Goal: Navigation & Orientation: Understand site structure

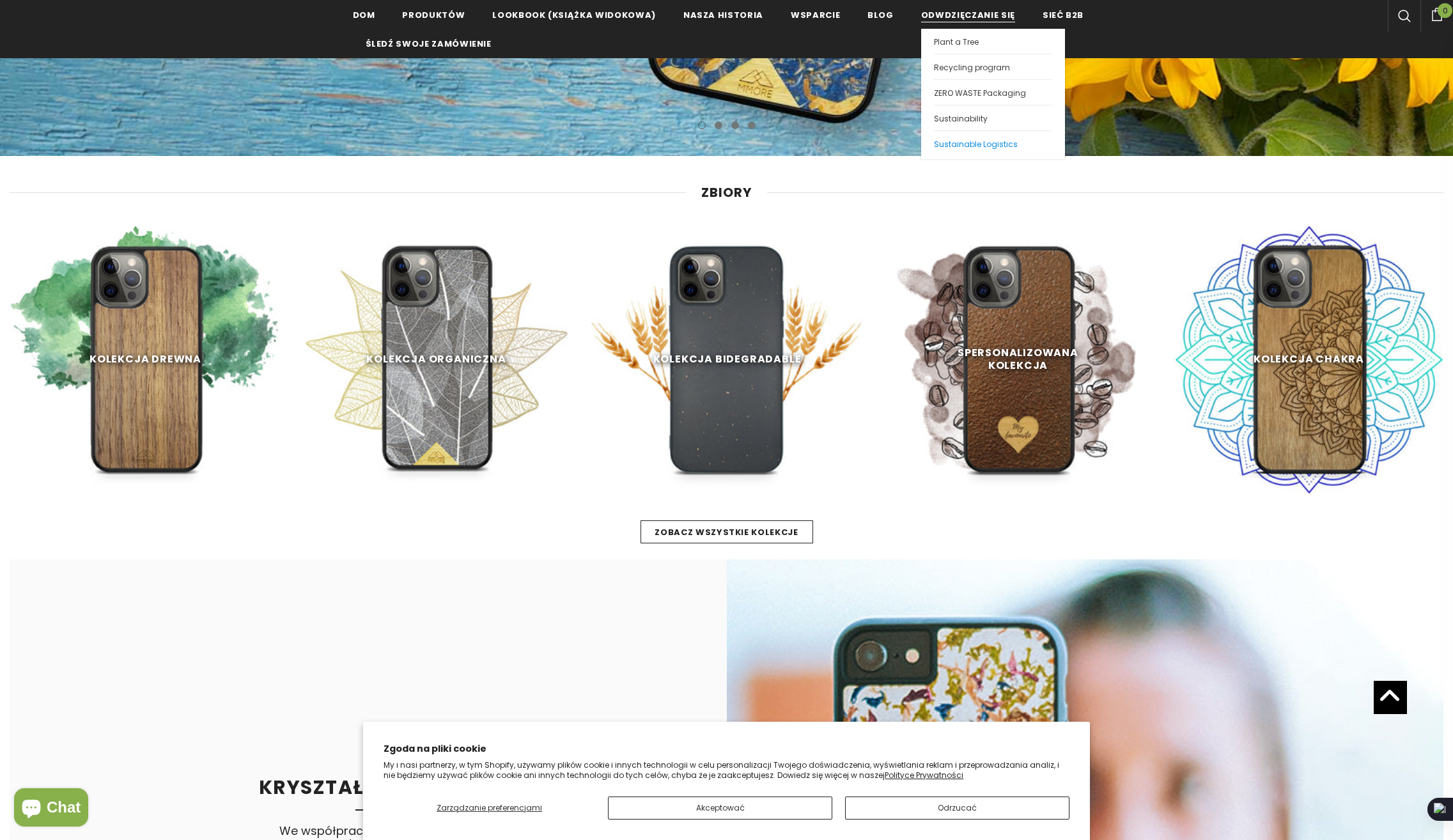
scroll to position [639, 0]
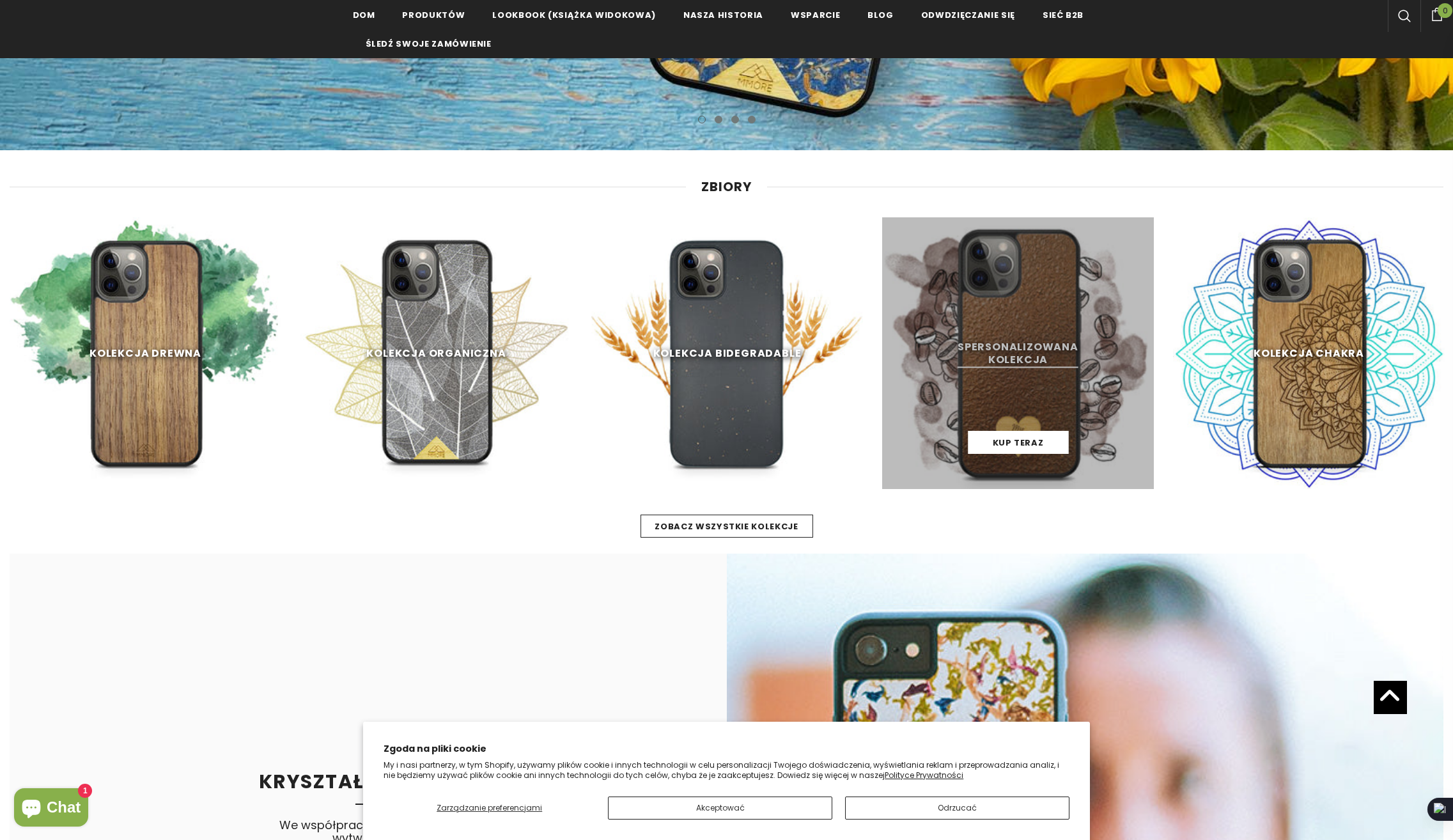
click at [994, 325] on link at bounding box center [1017, 352] width 271 height 271
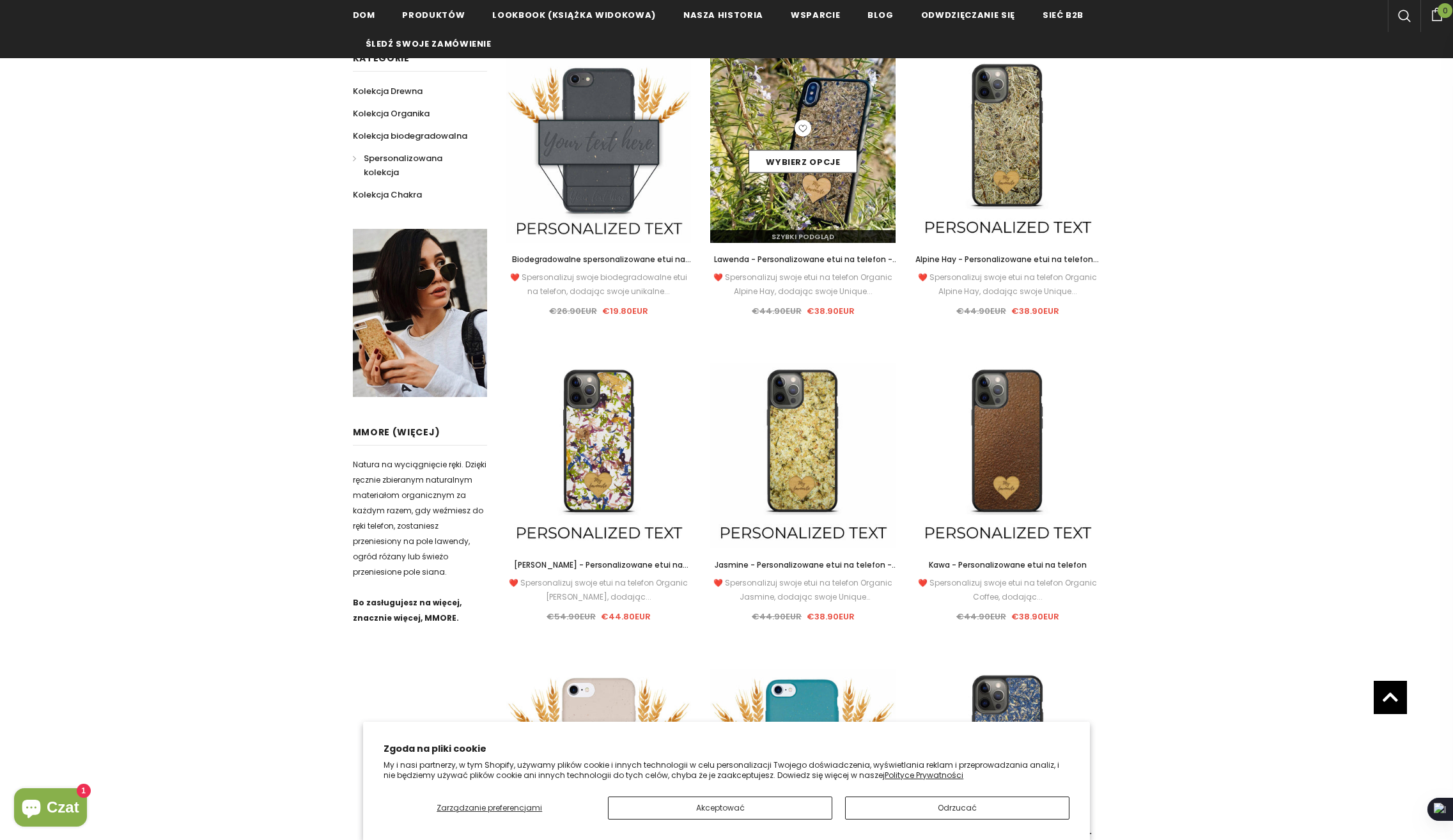
scroll to position [256, 0]
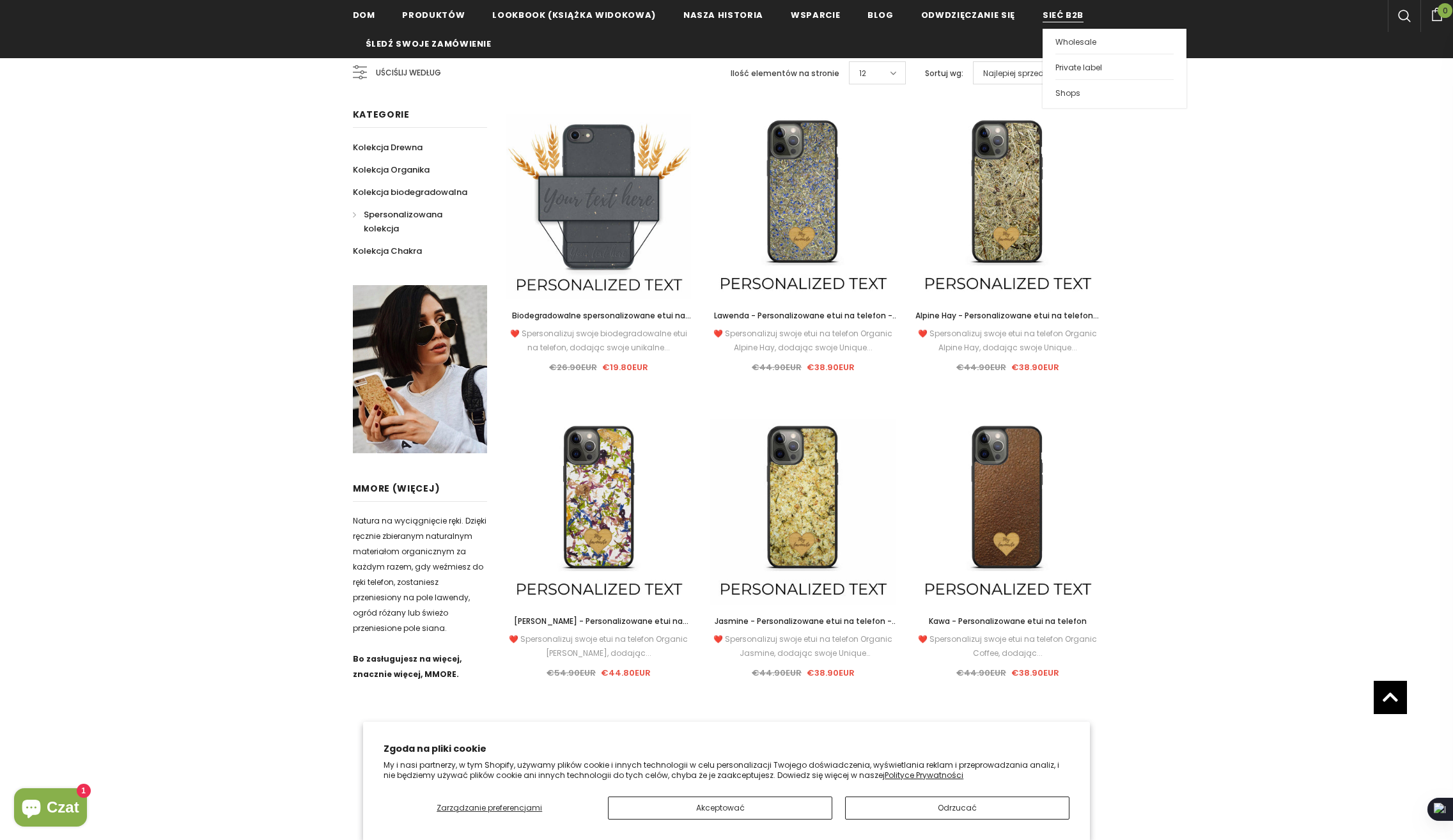
click at [1049, 16] on span "Sieć B2B" at bounding box center [1063, 15] width 41 height 12
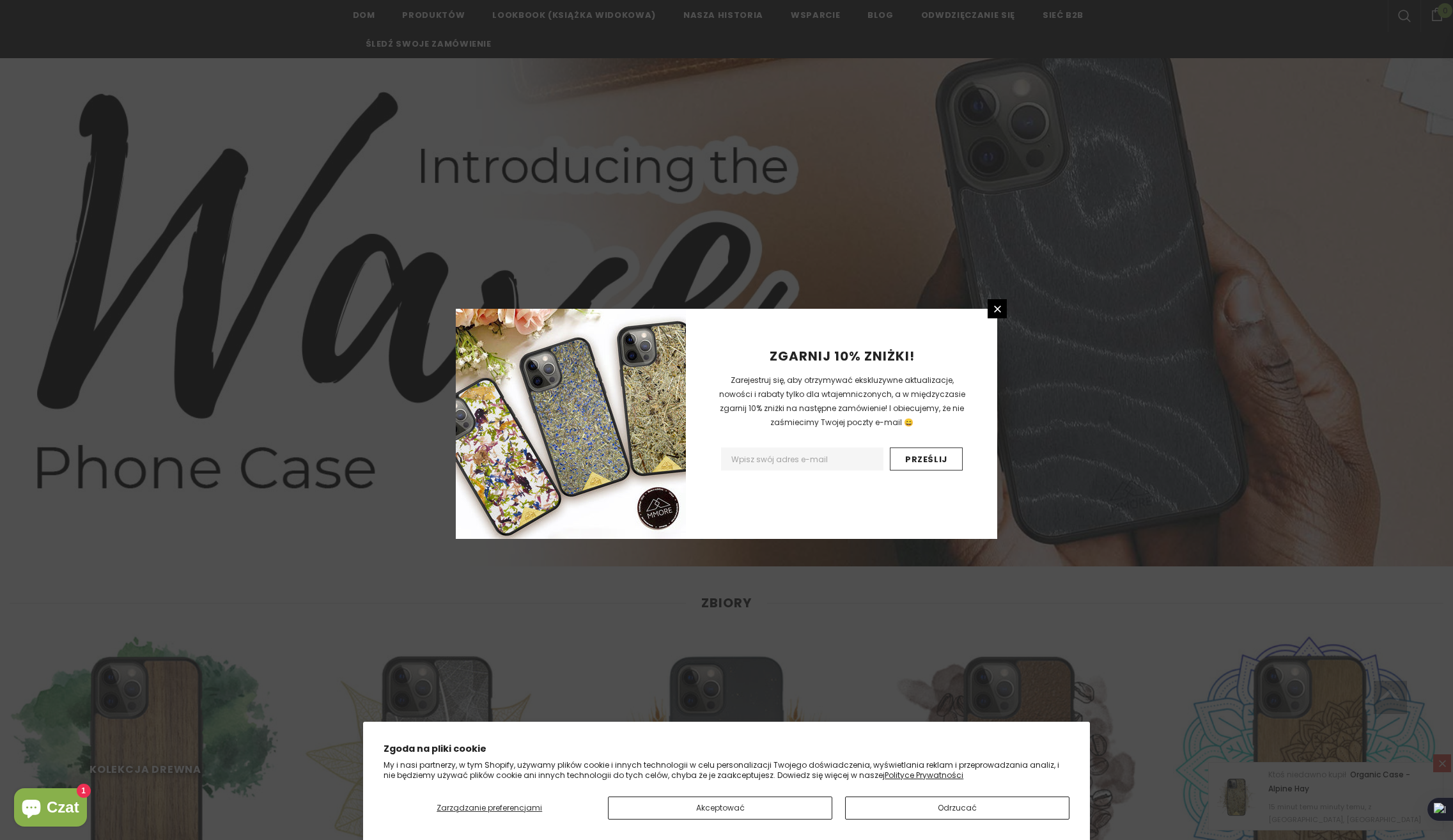
scroll to position [256, 0]
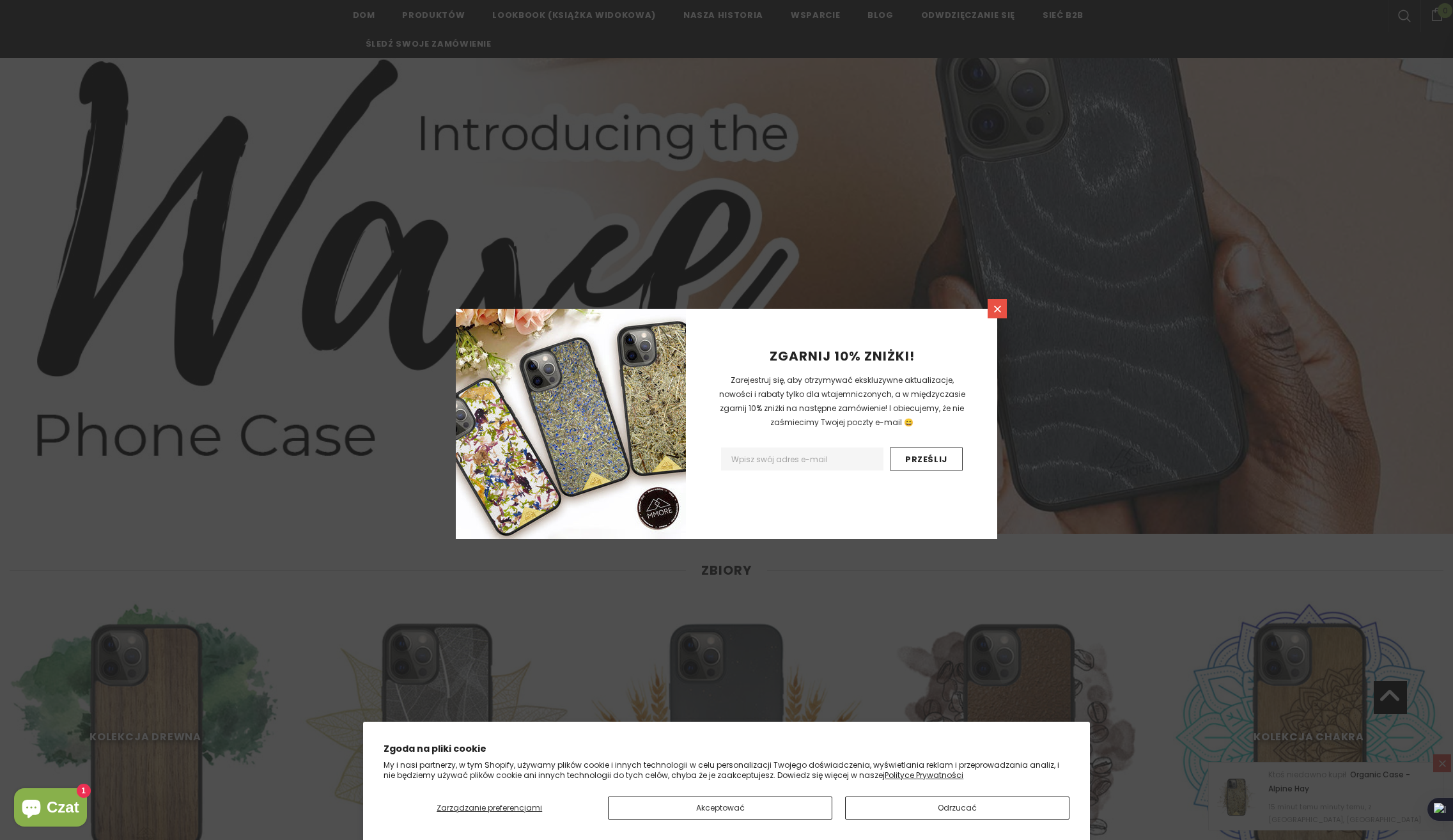
click at [1001, 307] on icon at bounding box center [997, 308] width 11 height 11
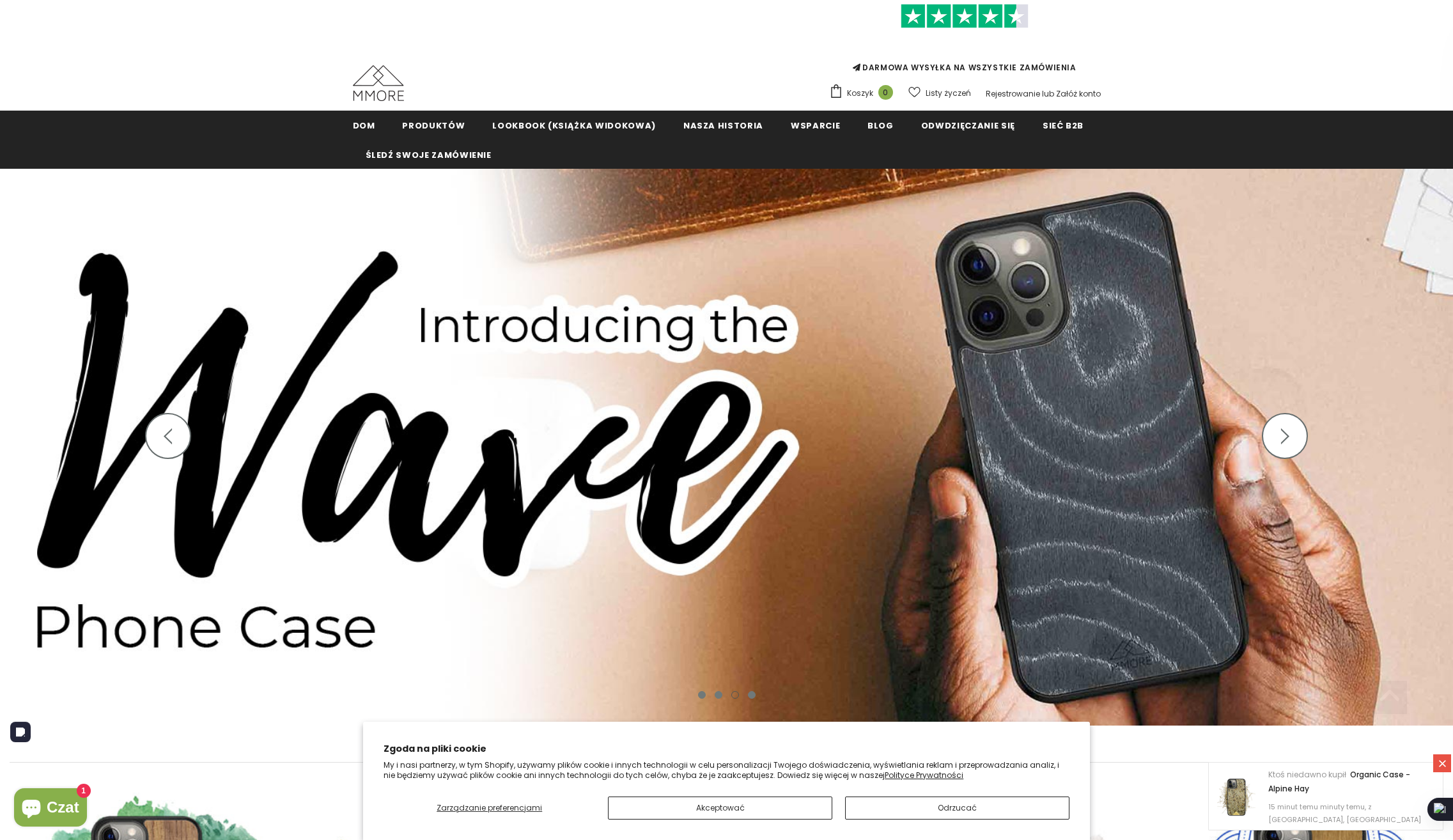
scroll to position [0, 0]
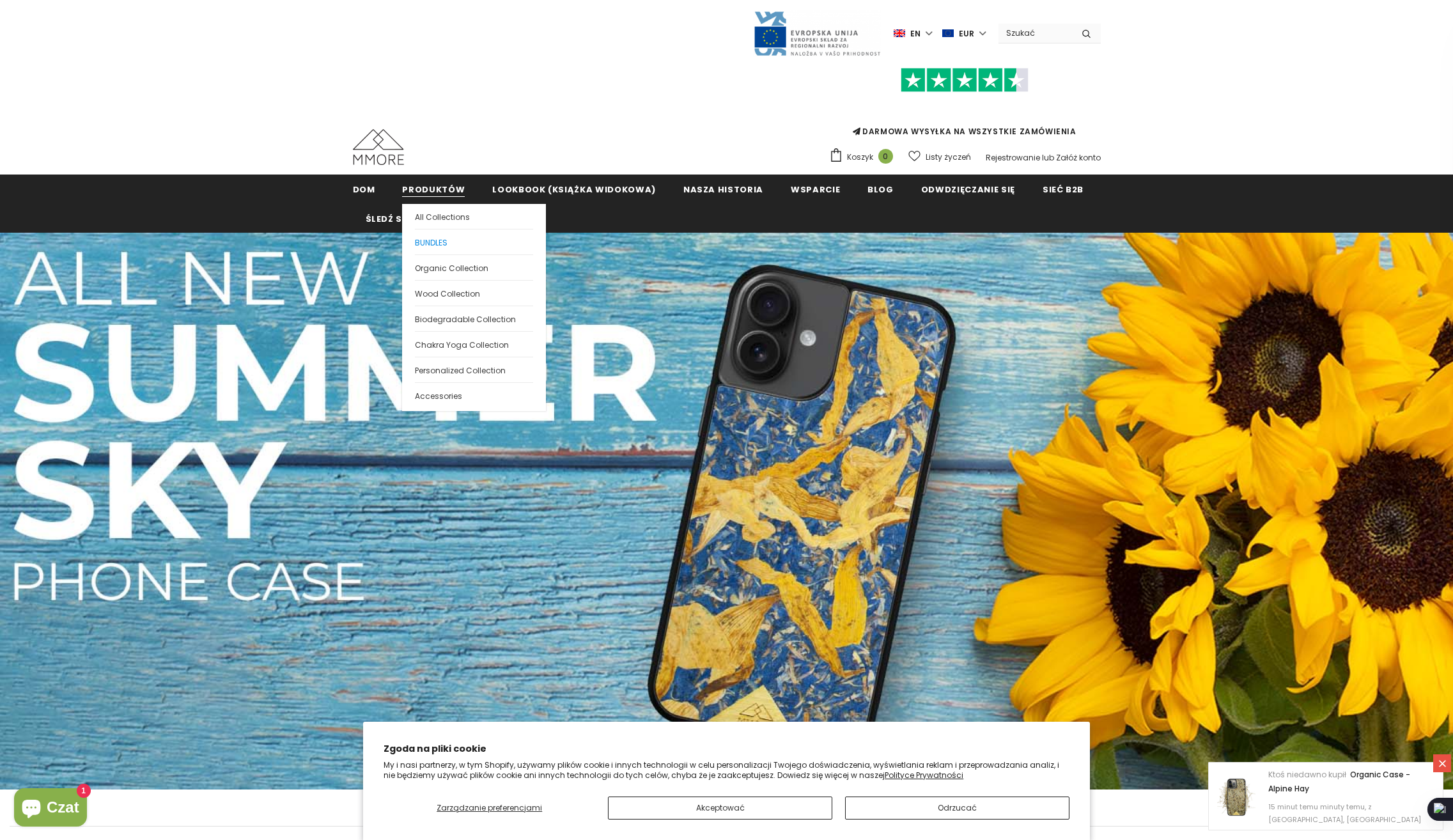
click at [437, 241] on span "BUNDLES" at bounding box center [431, 242] width 32 height 11
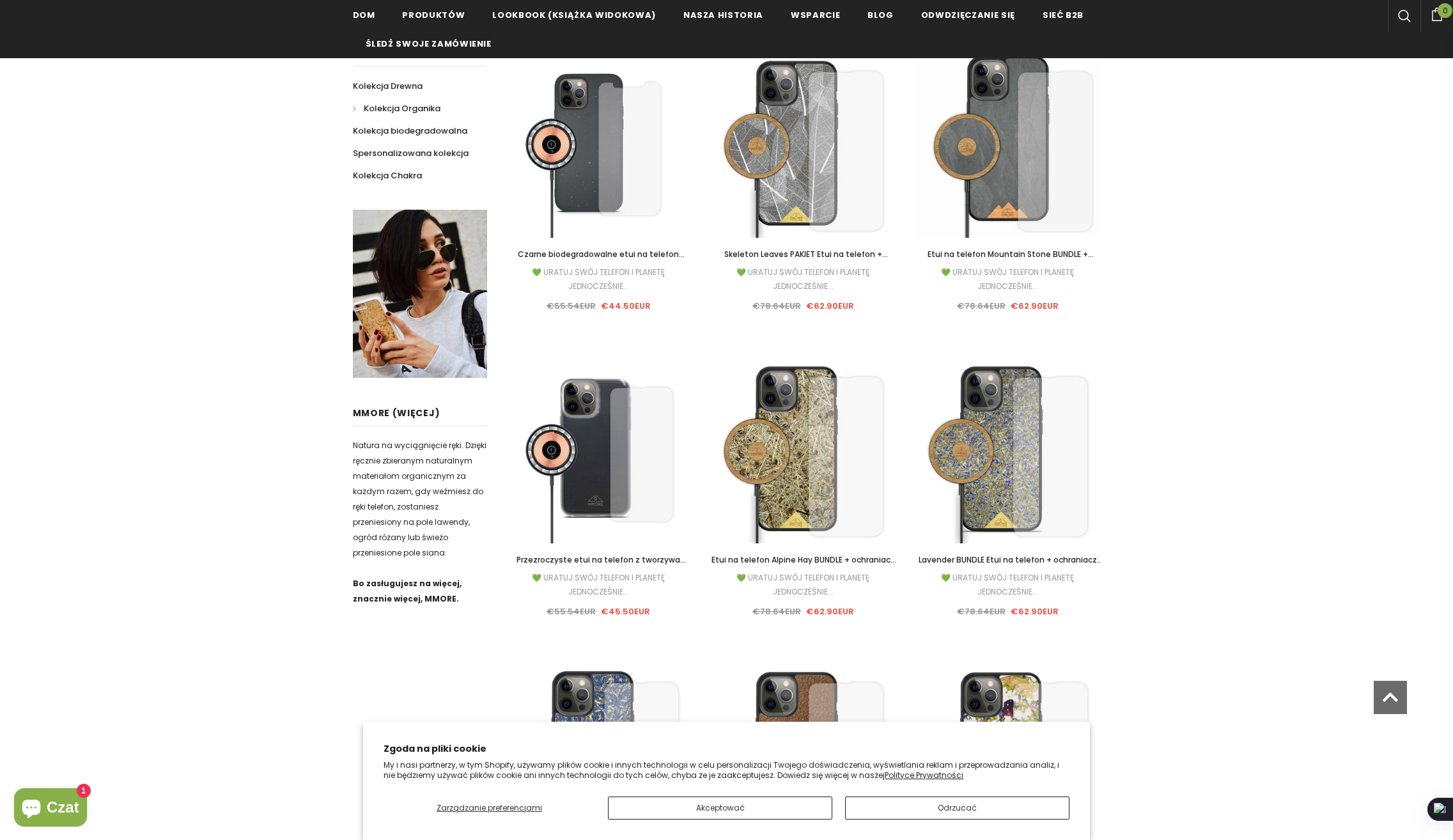
scroll to position [319, 0]
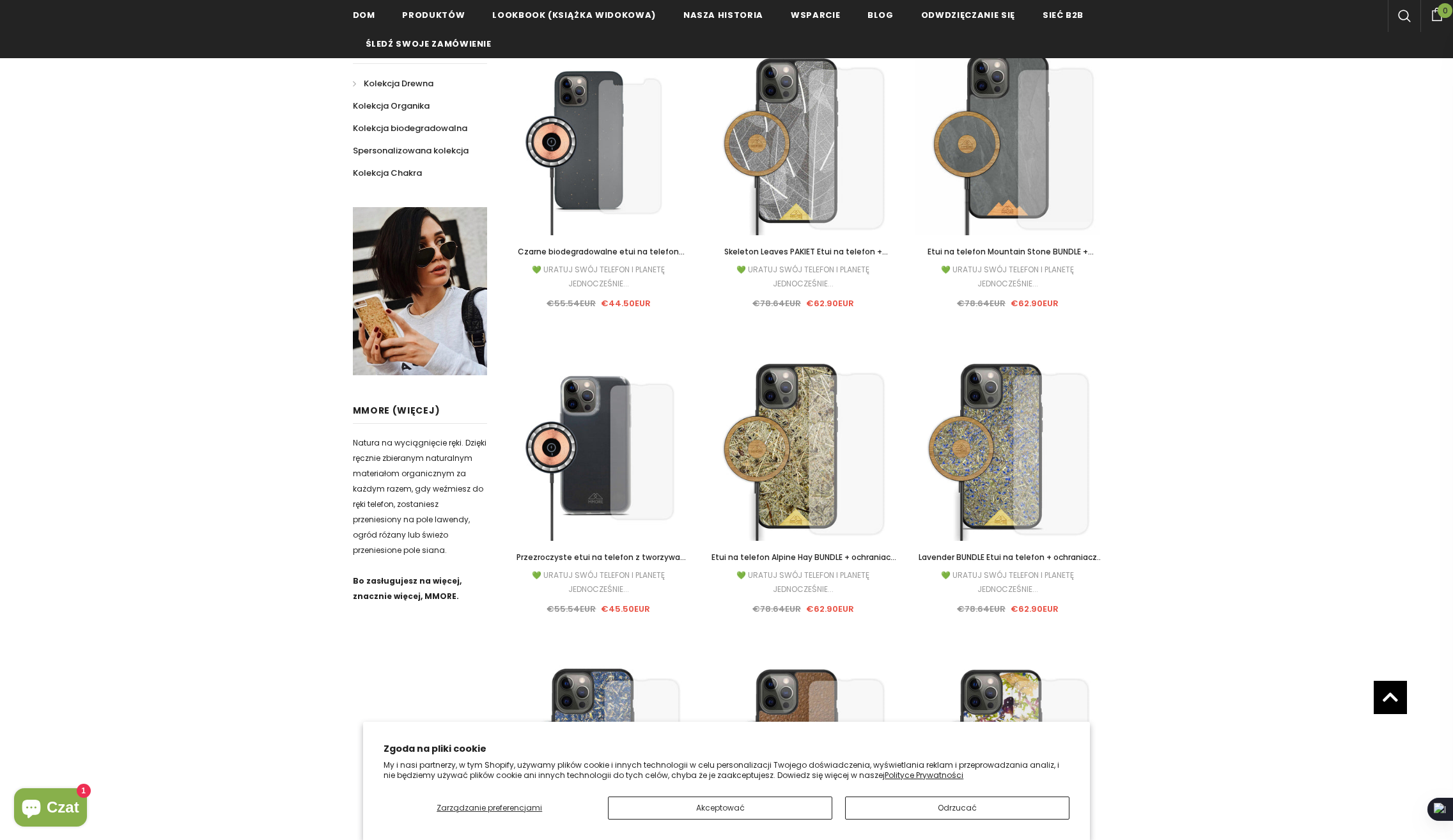
click at [413, 87] on span "Kolekcja Drewna" at bounding box center [398, 83] width 70 height 12
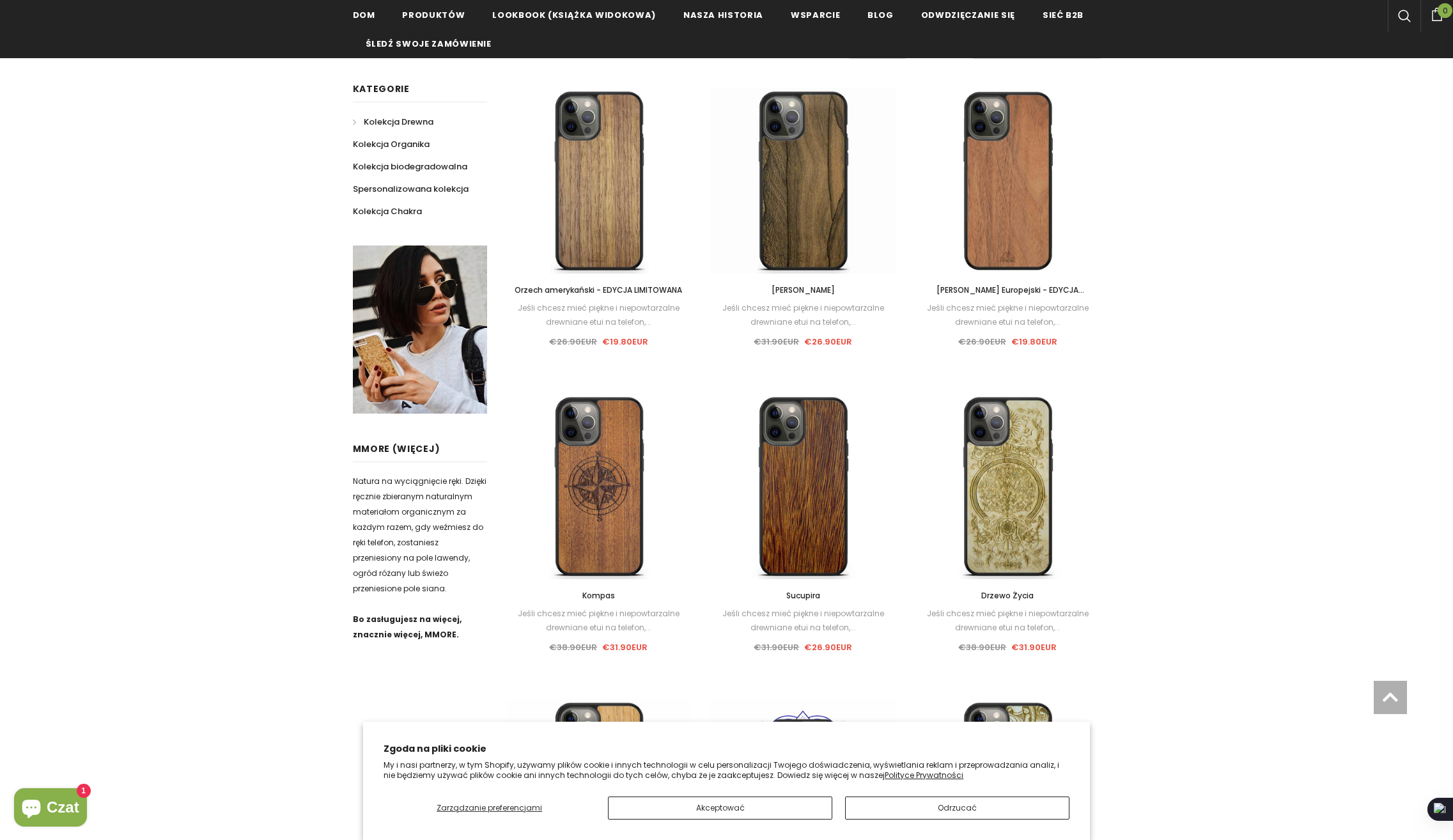
scroll to position [319, 0]
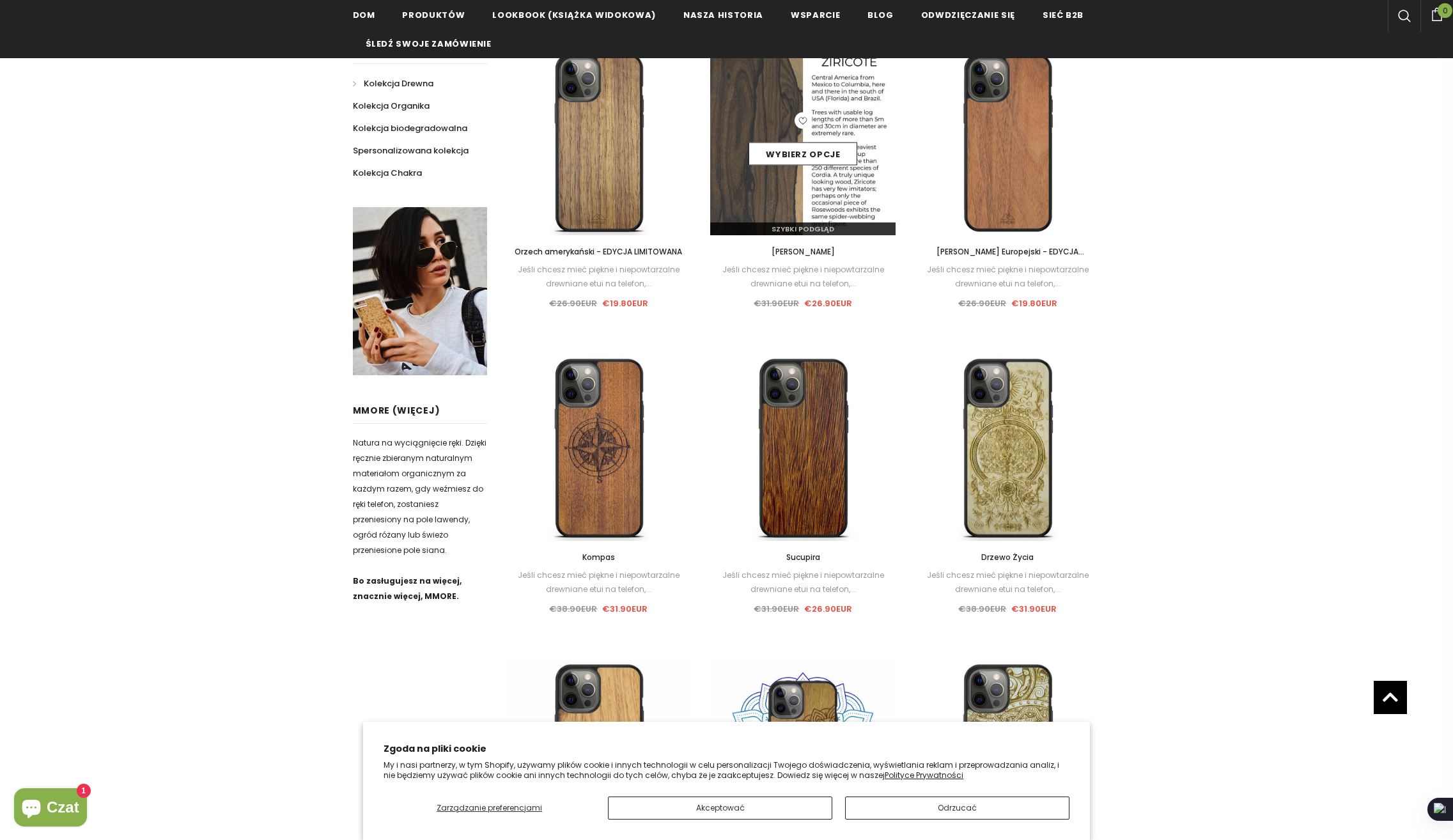
click at [813, 212] on div "Szybki podgląd" at bounding box center [802, 223] width 185 height 23
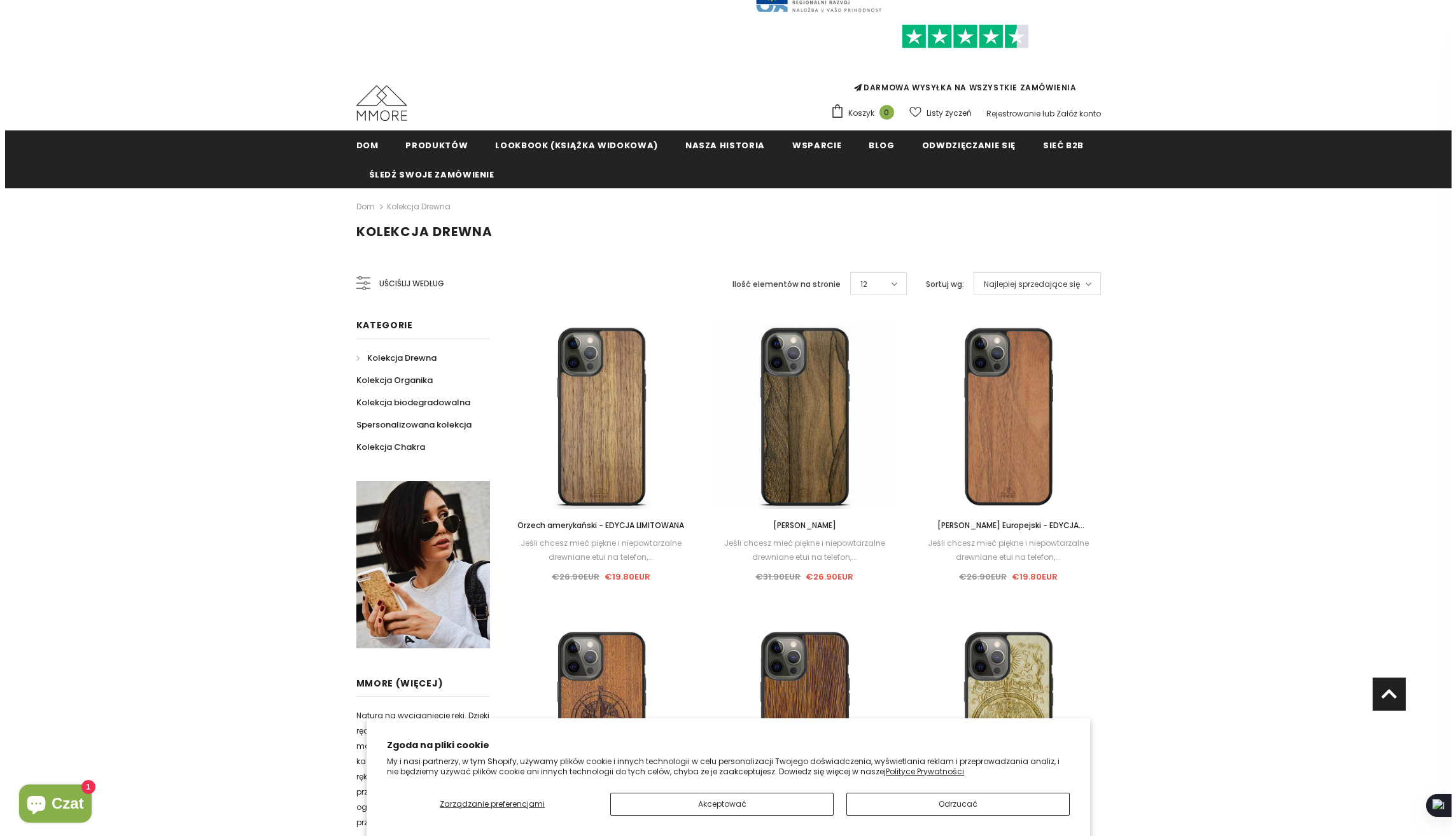
scroll to position [0, 0]
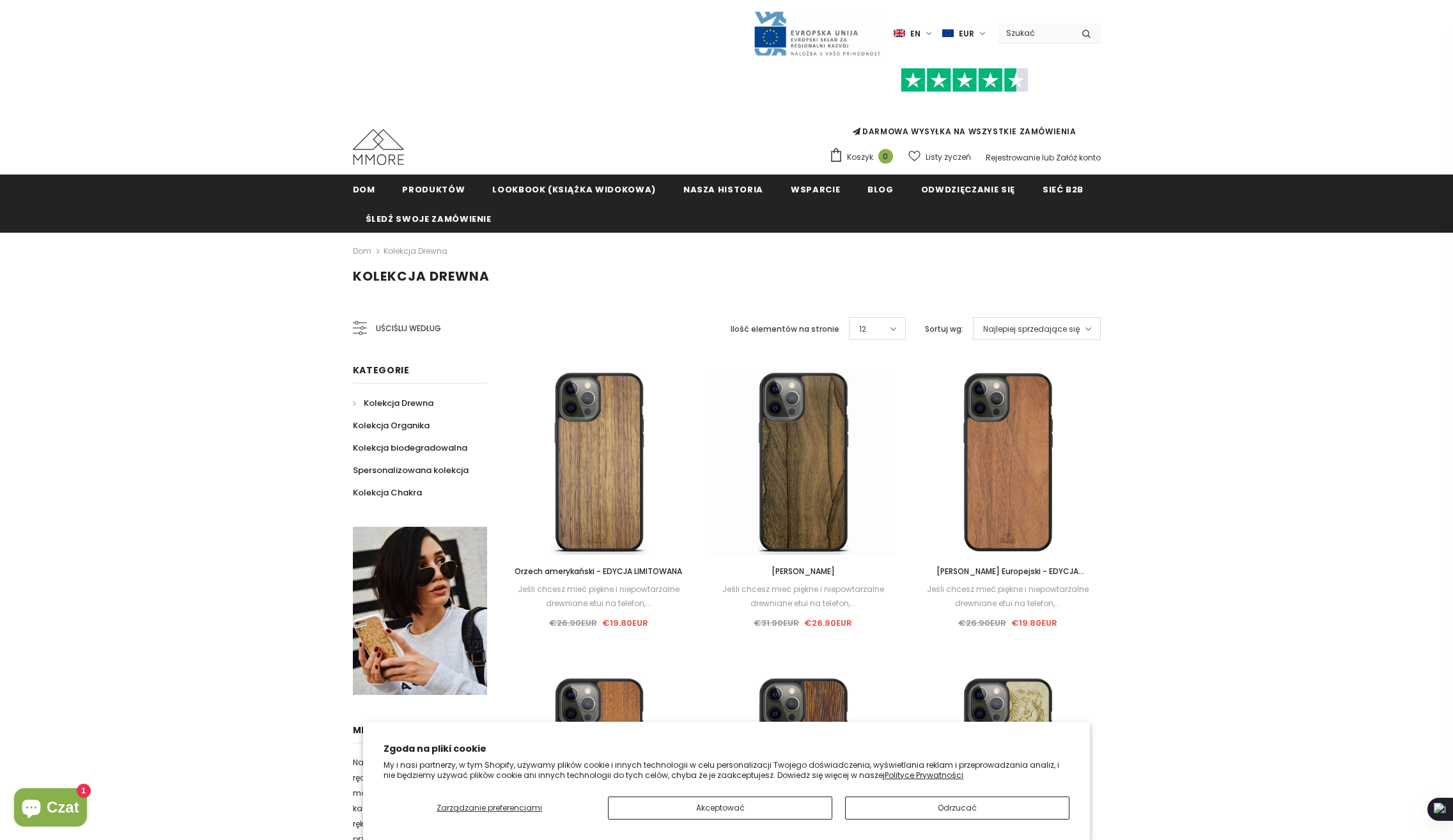
click at [428, 332] on span "Uściślij według" at bounding box center [408, 328] width 66 height 14
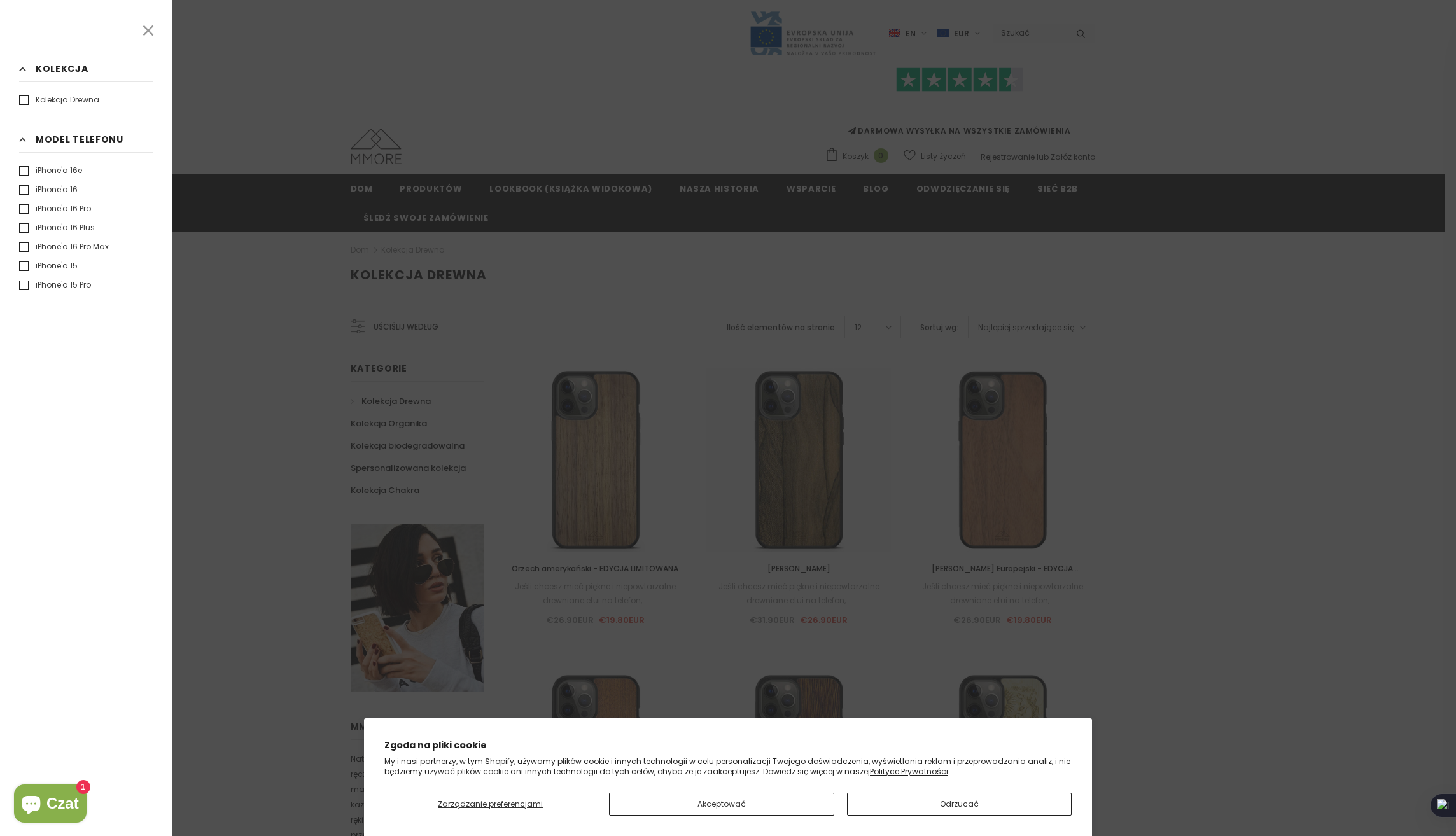
click at [46, 132] on div "Refine by Clear all Kolekcja Clear Kolekcja Drewna" at bounding box center [86, 418] width 172 height 836
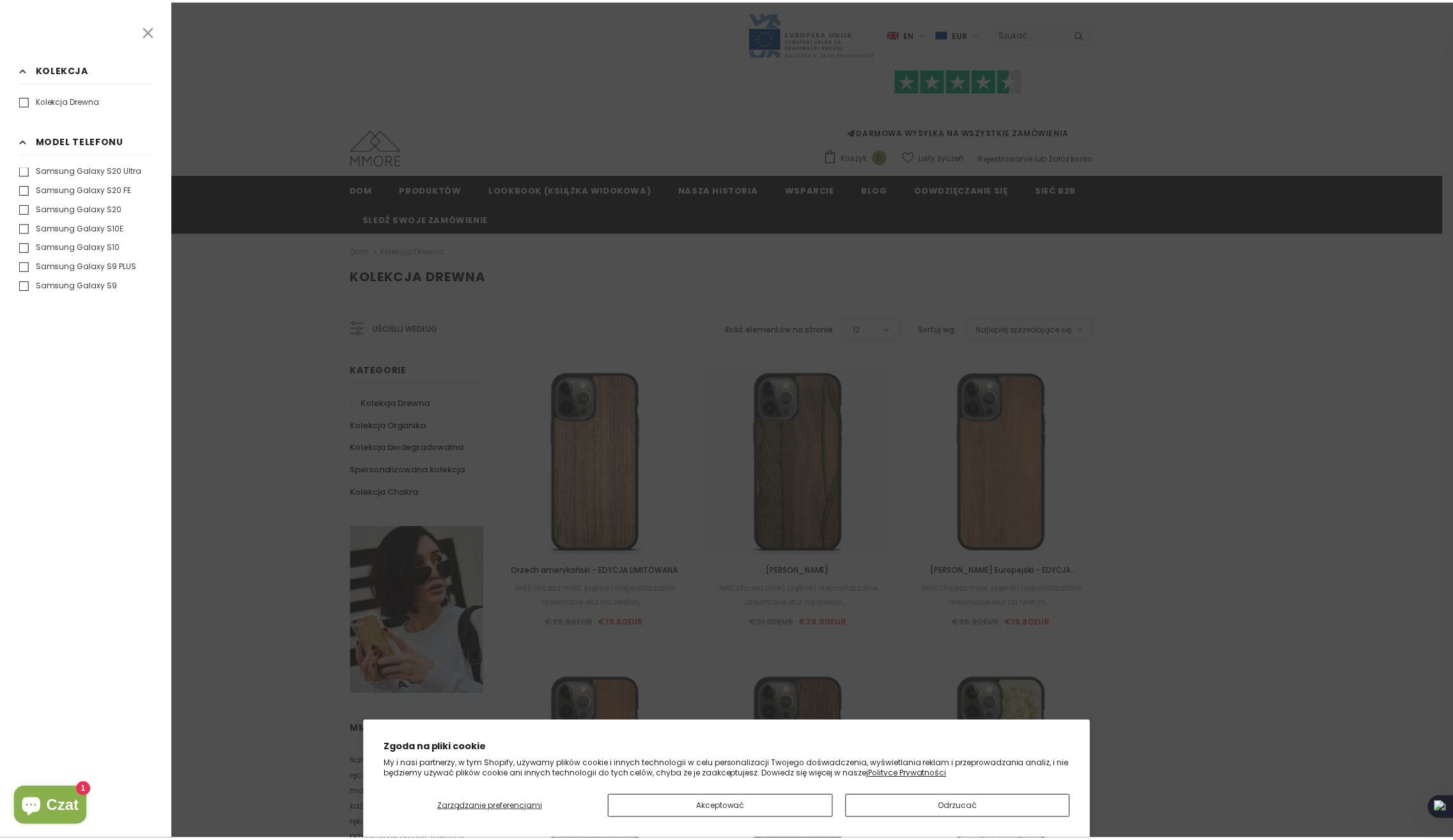
scroll to position [1087, 0]
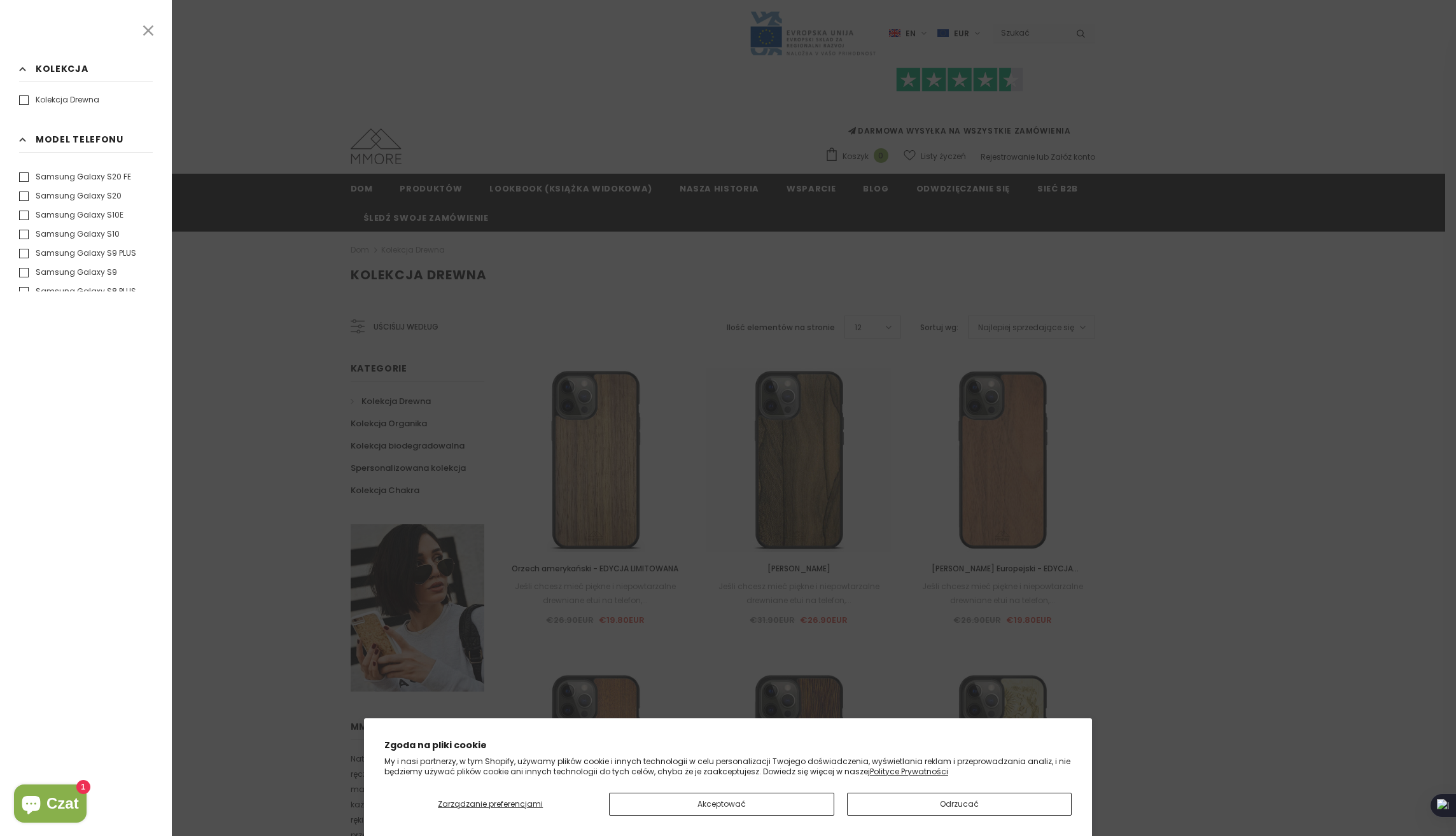
click at [71, 235] on label "Samsung Galaxy S10" at bounding box center [69, 234] width 100 height 13
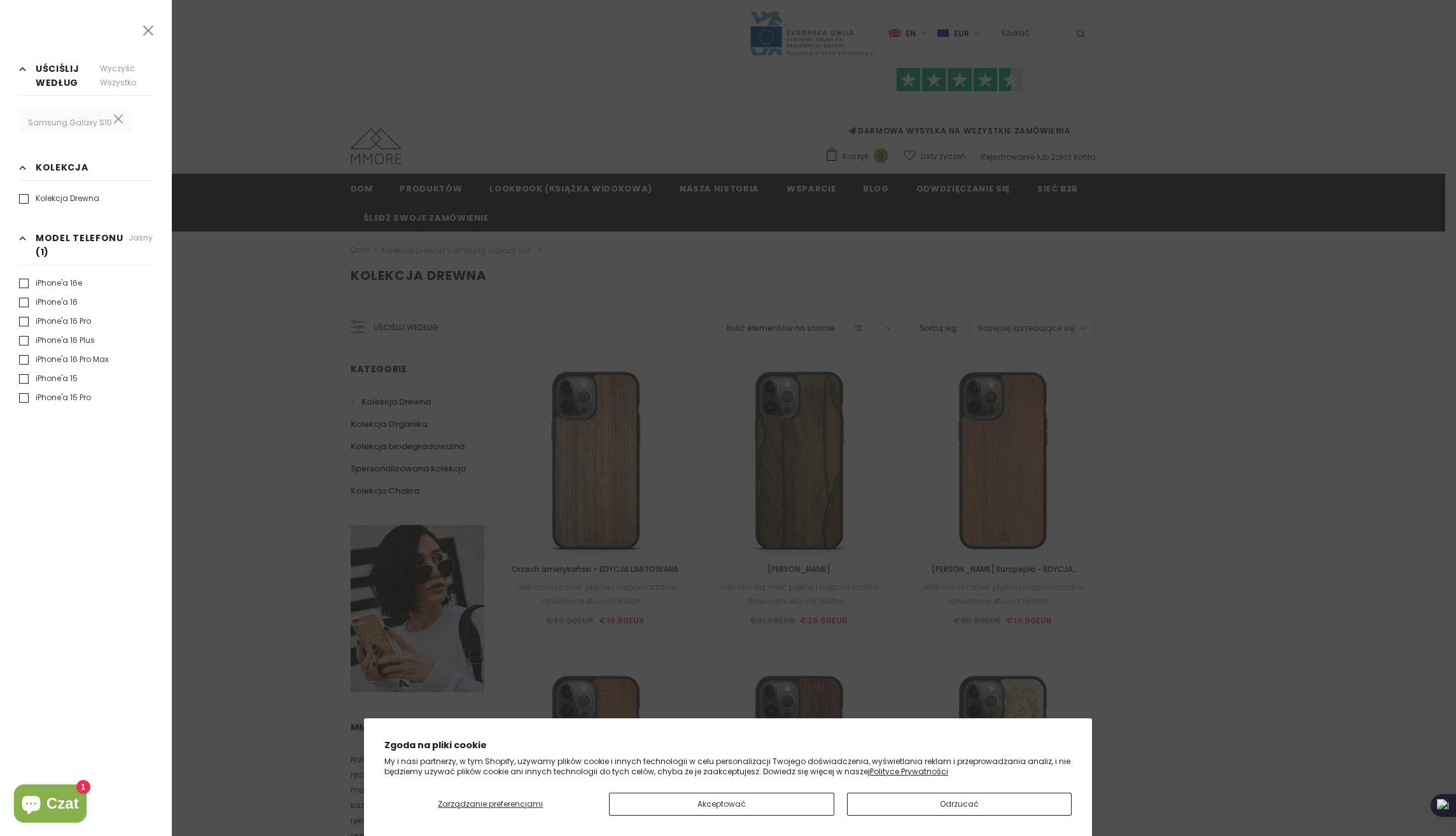
click at [546, 256] on div at bounding box center [728, 418] width 1456 height 836
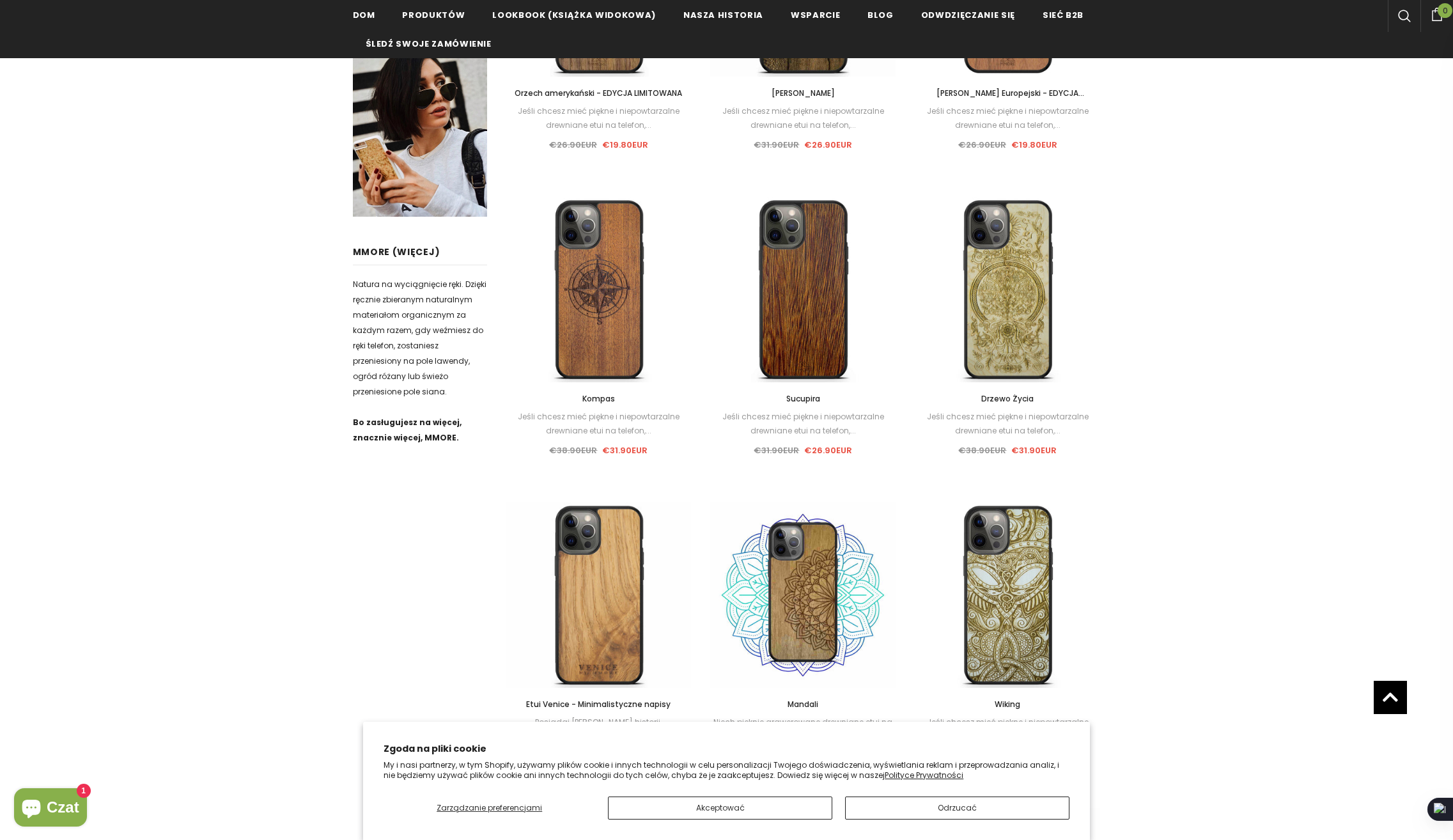
scroll to position [384, 0]
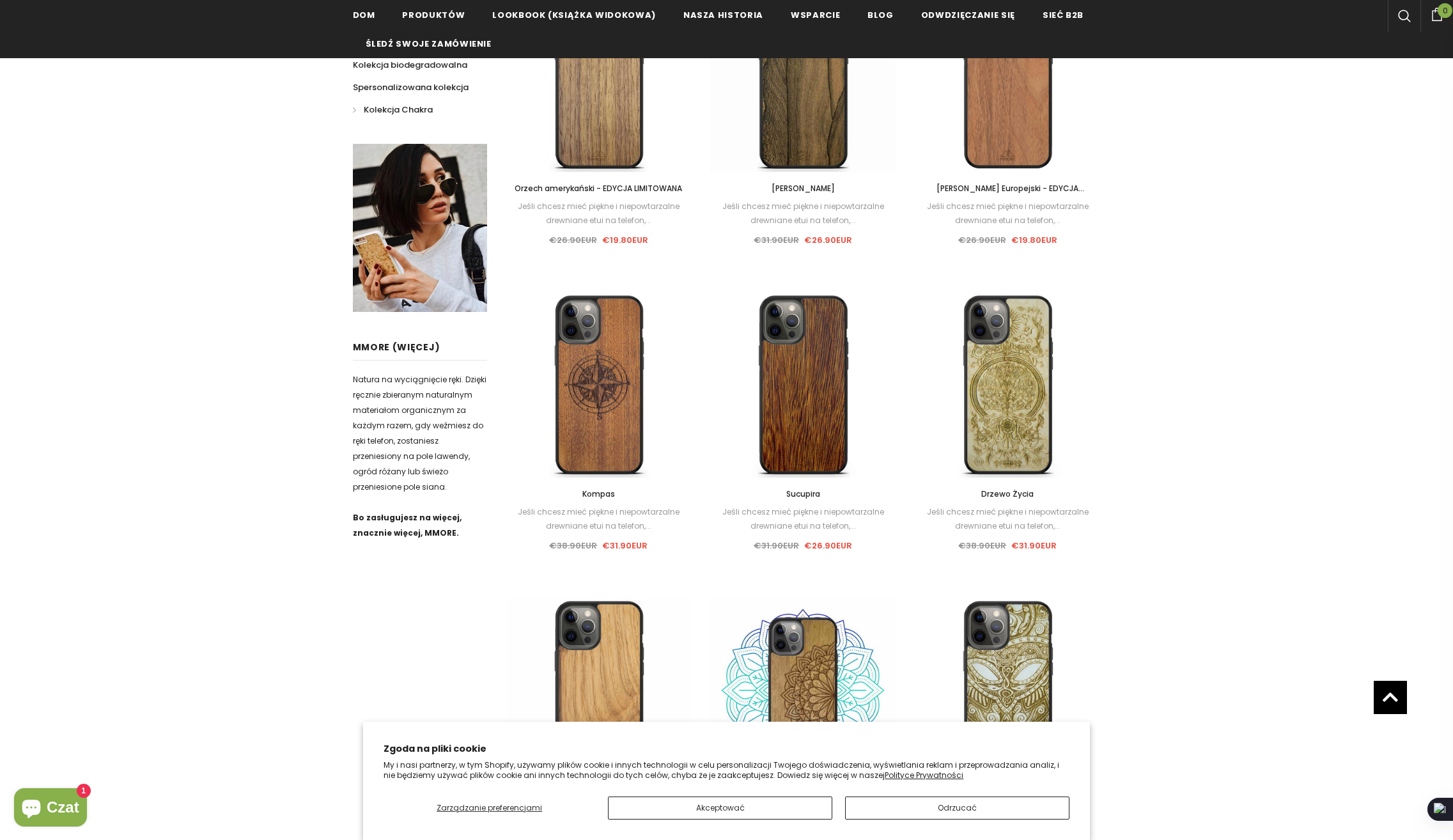
click at [405, 107] on span "Kolekcja Chakra" at bounding box center [398, 110] width 70 height 12
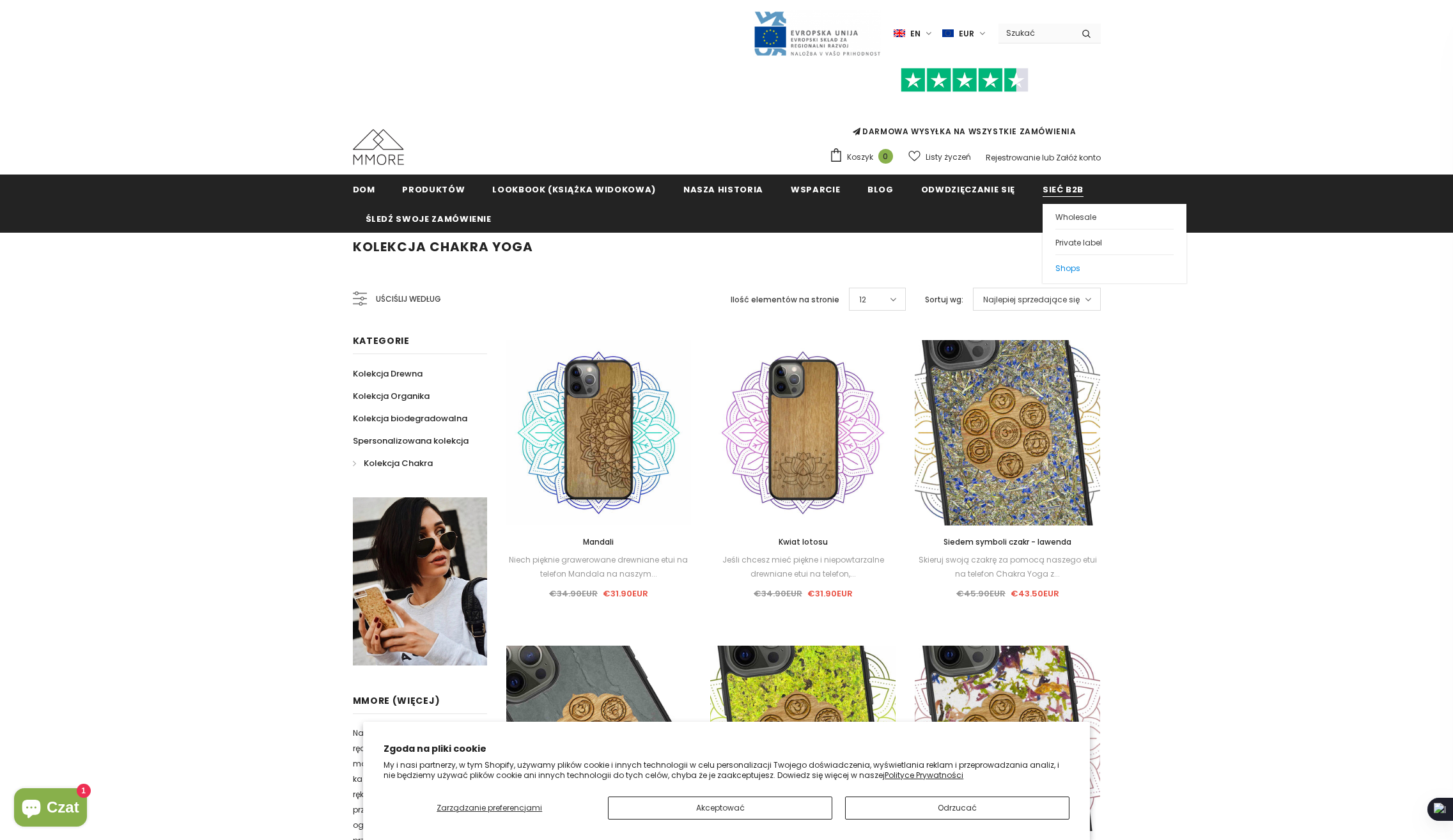
click at [1055, 269] on span "Shops" at bounding box center [1067, 267] width 24 height 11
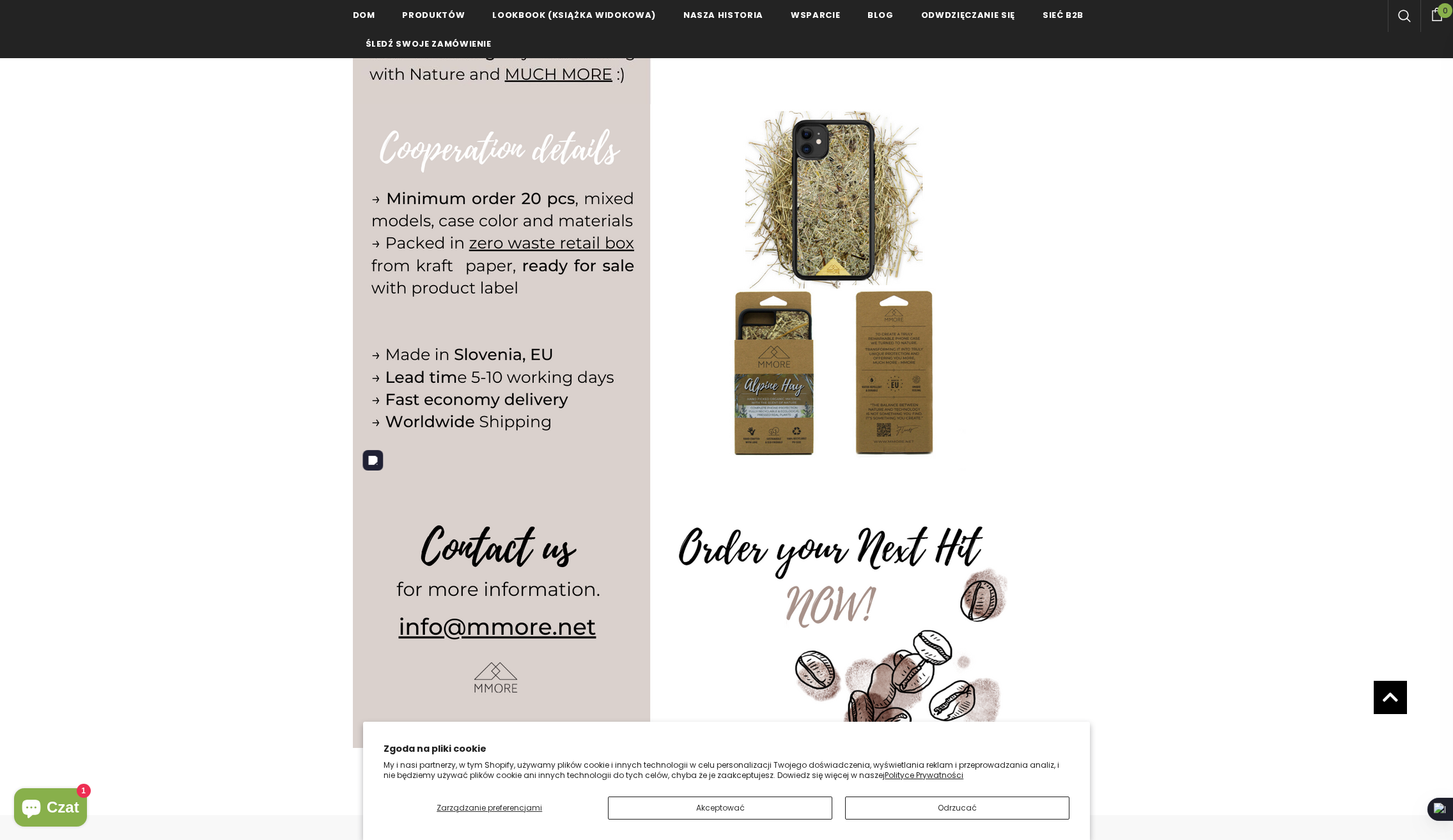
scroll to position [1214, 0]
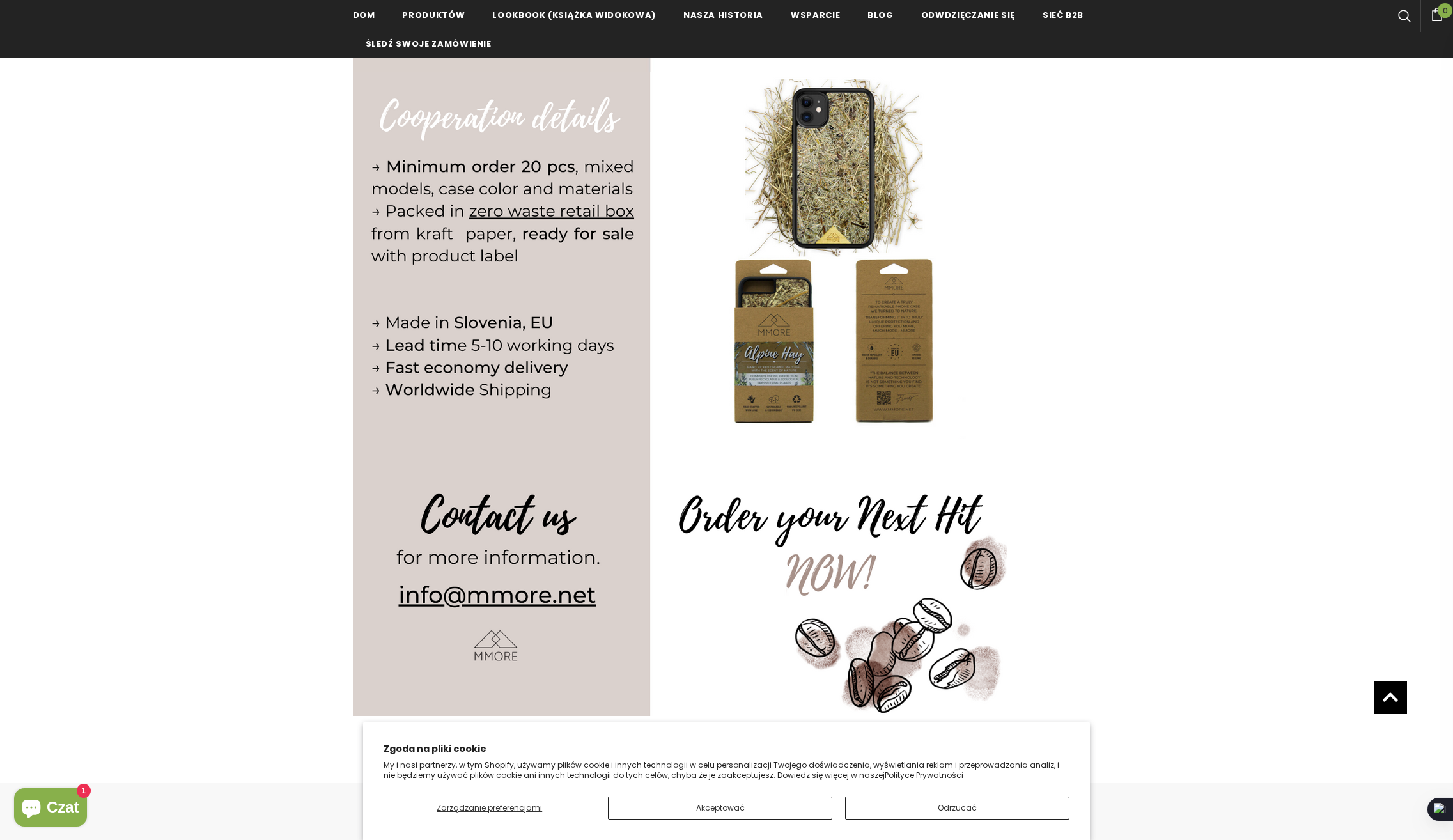
click at [769, 800] on button "Akceptować" at bounding box center [720, 808] width 224 height 23
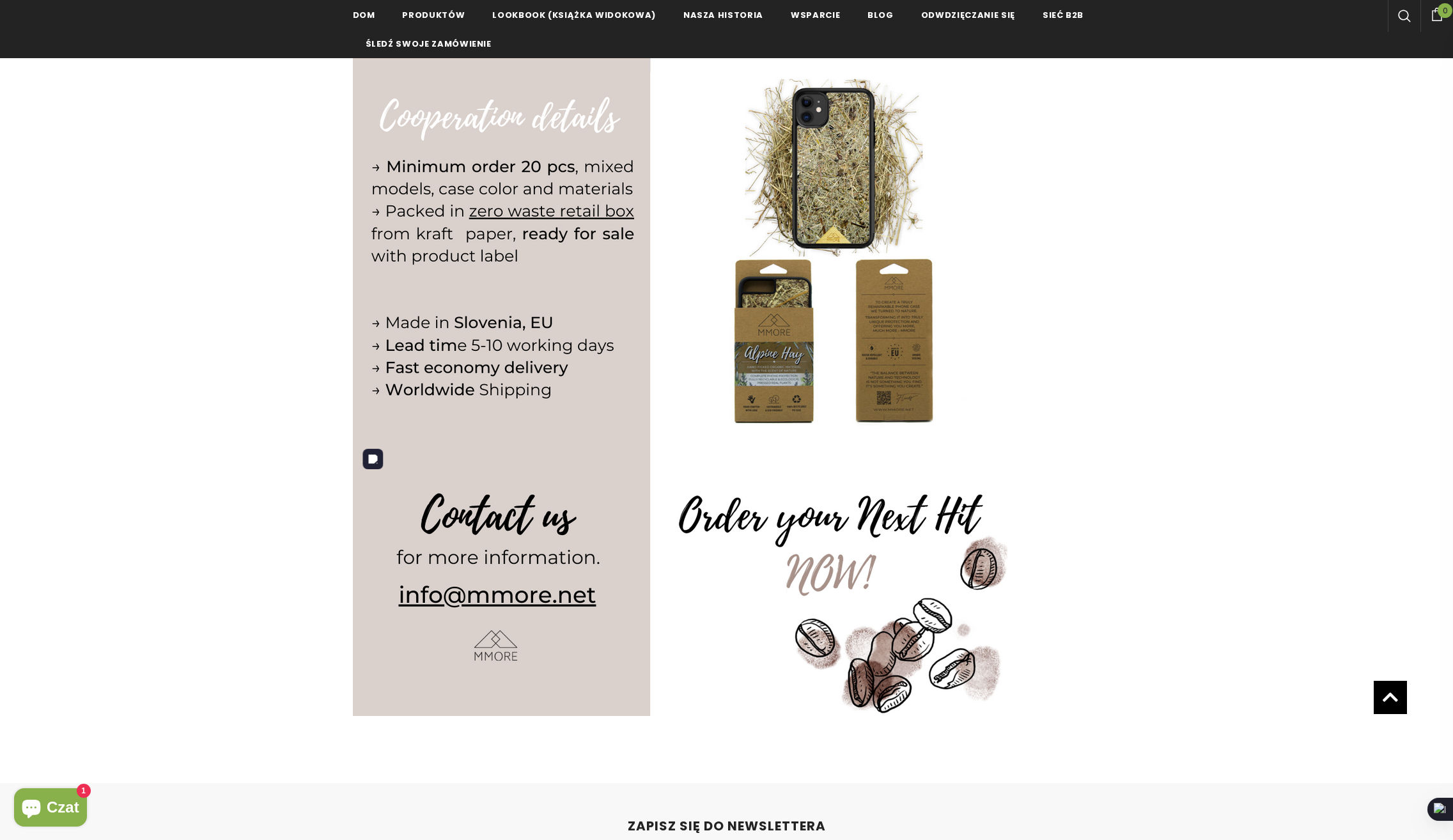
click at [409, 682] on img at bounding box center [680, 577] width 655 height 277
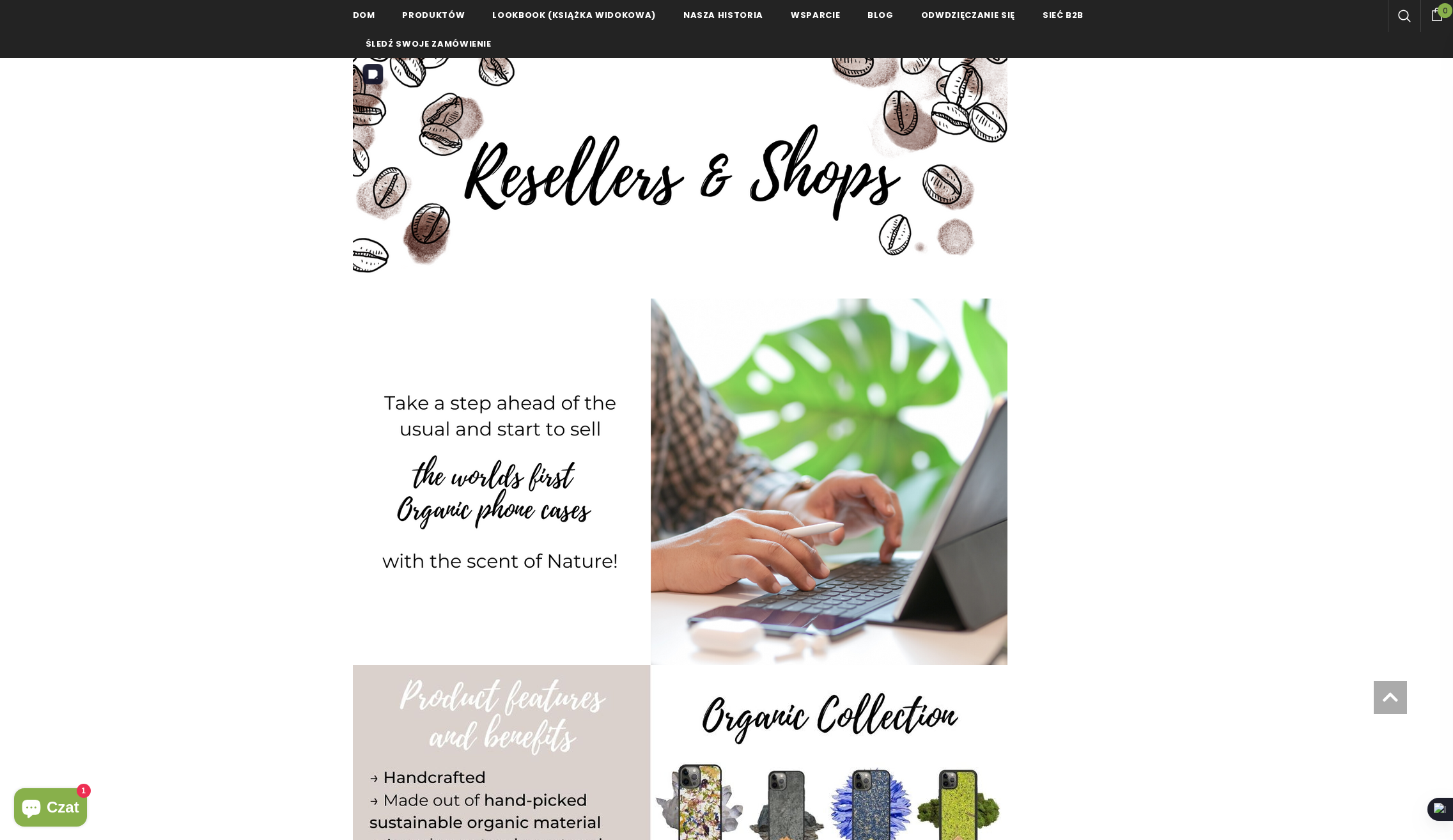
scroll to position [639, 0]
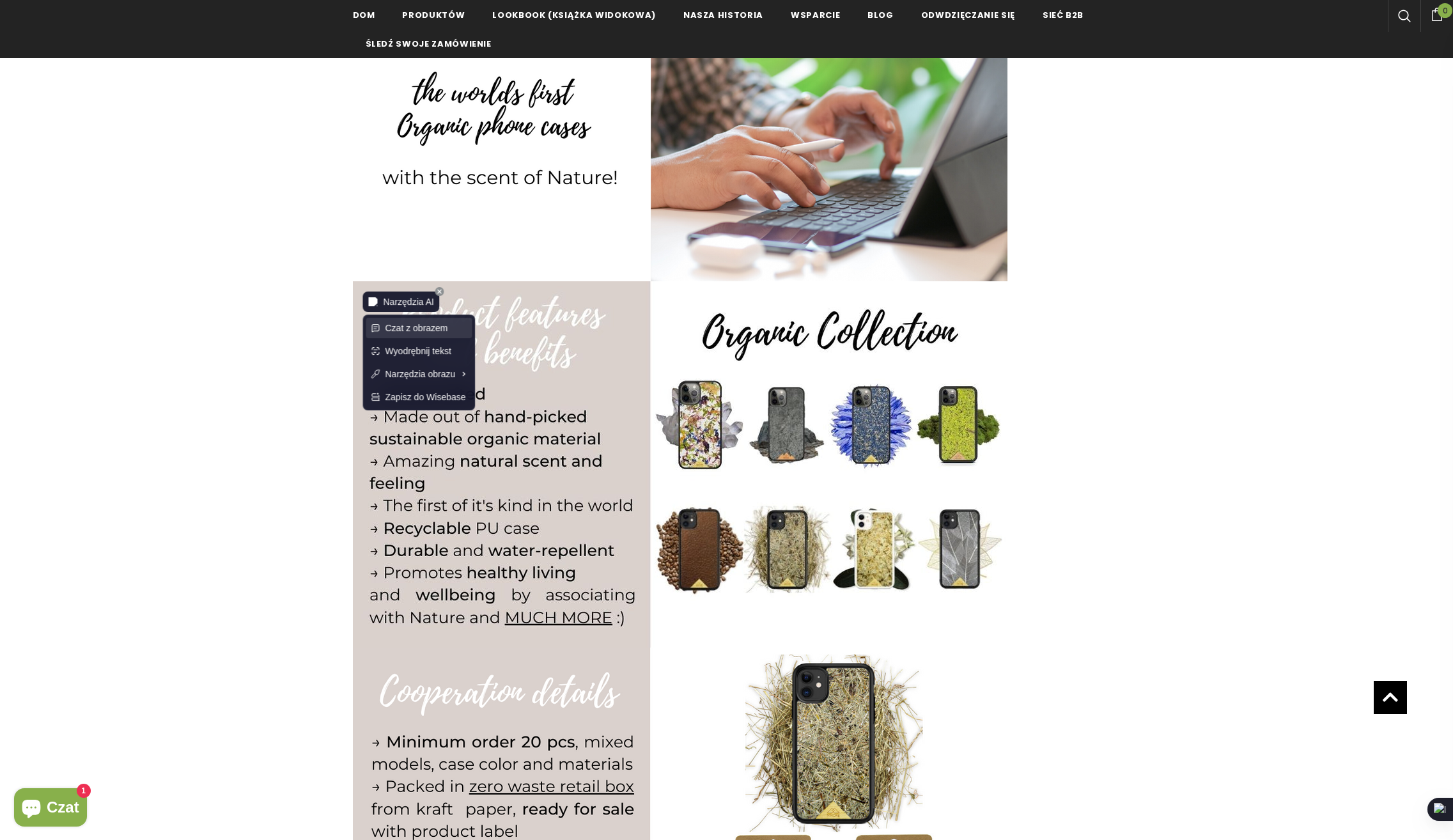
click at [422, 327] on span "Czat z obrazem" at bounding box center [417, 328] width 63 height 14
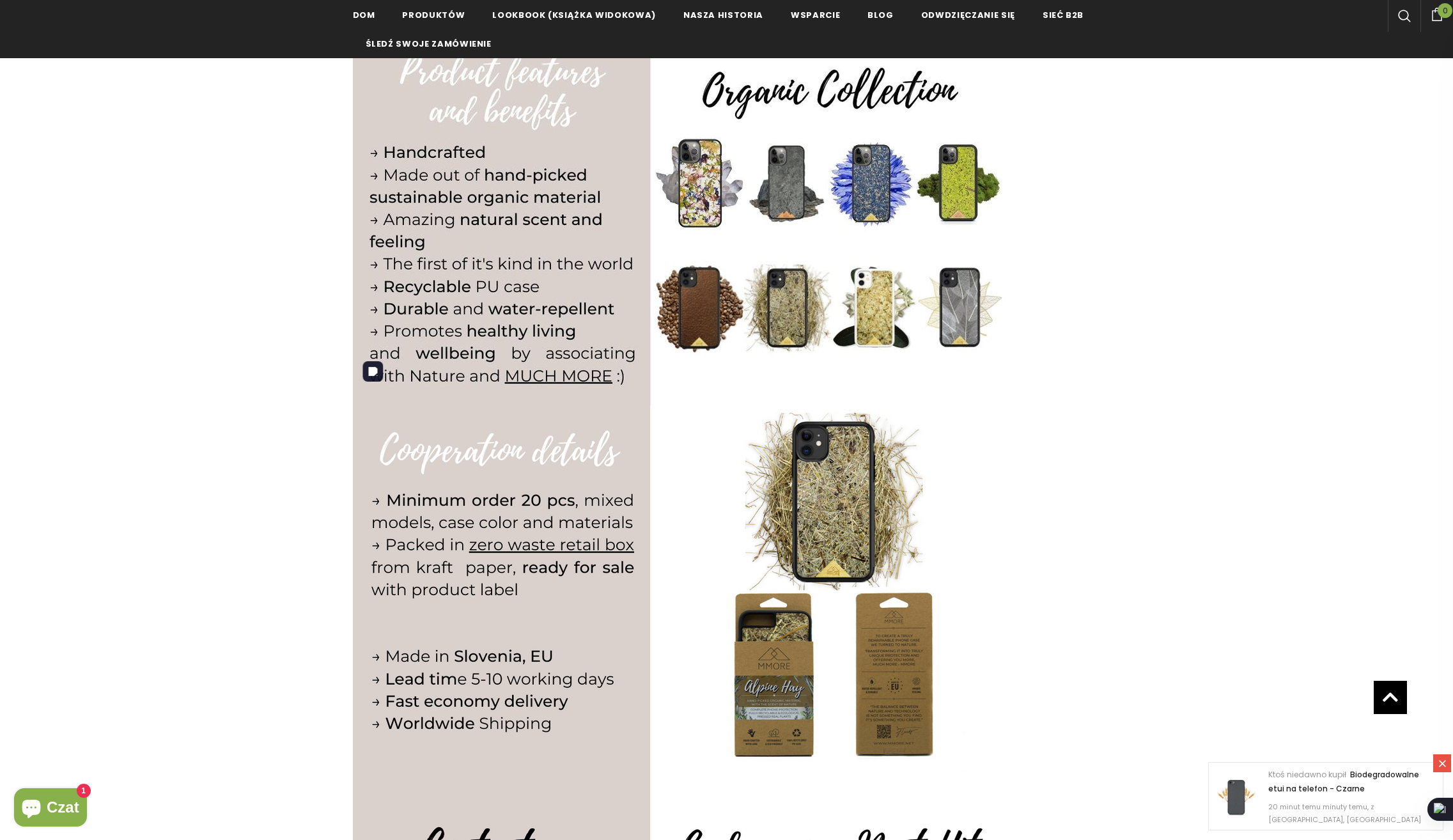
scroll to position [895, 0]
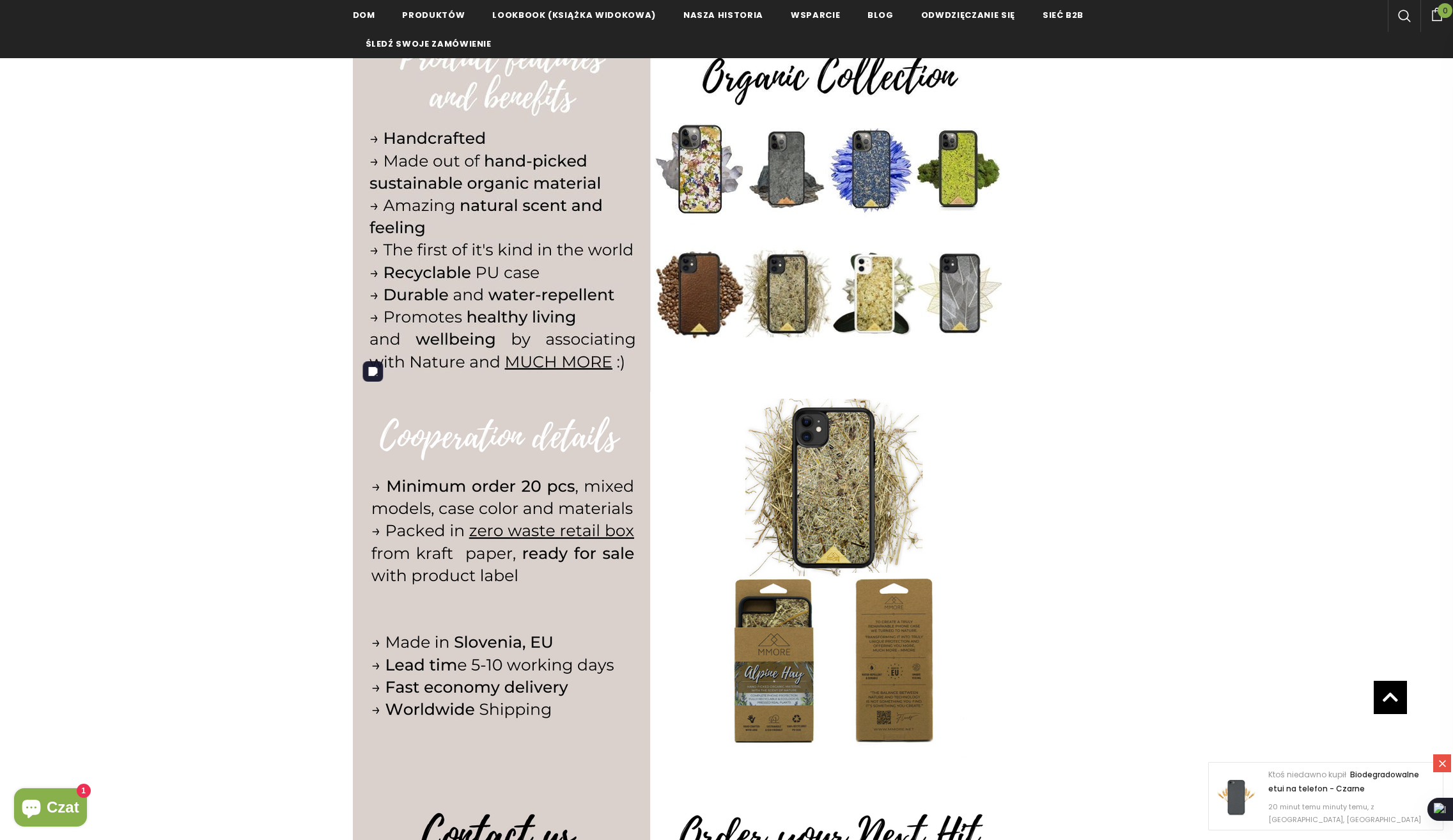
click at [553, 362] on img at bounding box center [680, 209] width 655 height 366
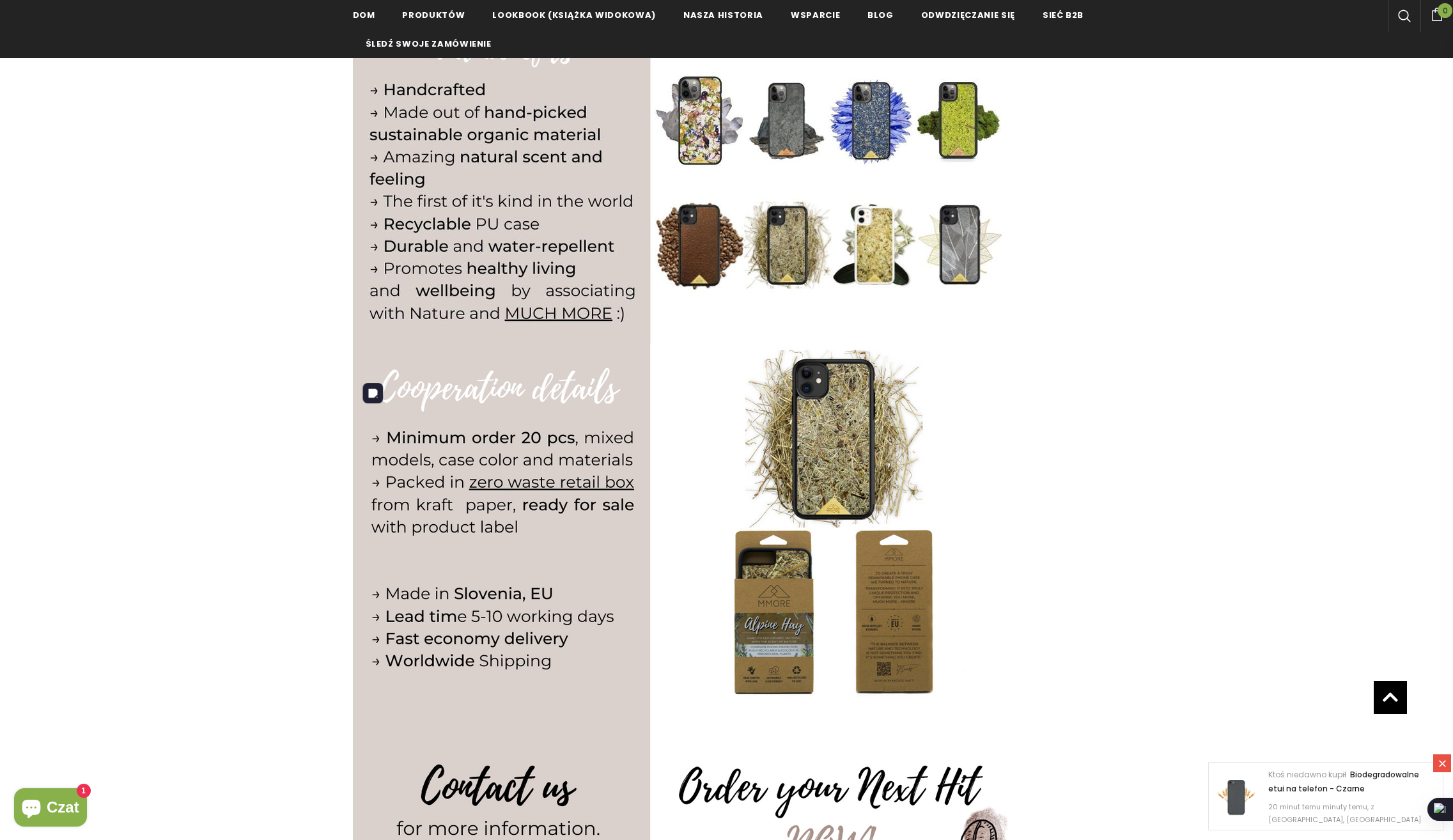
scroll to position [1087, 0]
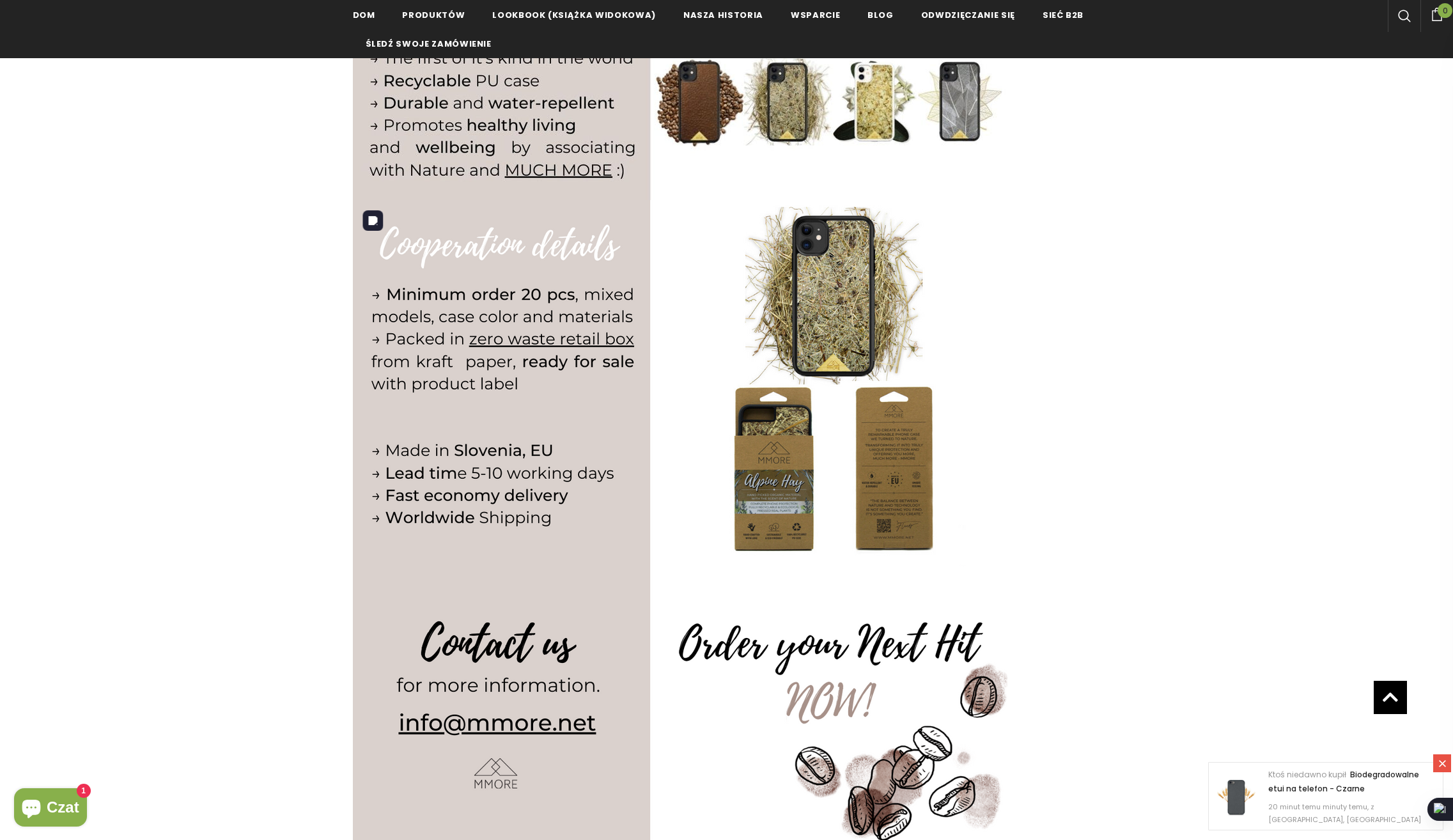
click at [542, 335] on img at bounding box center [680, 383] width 655 height 366
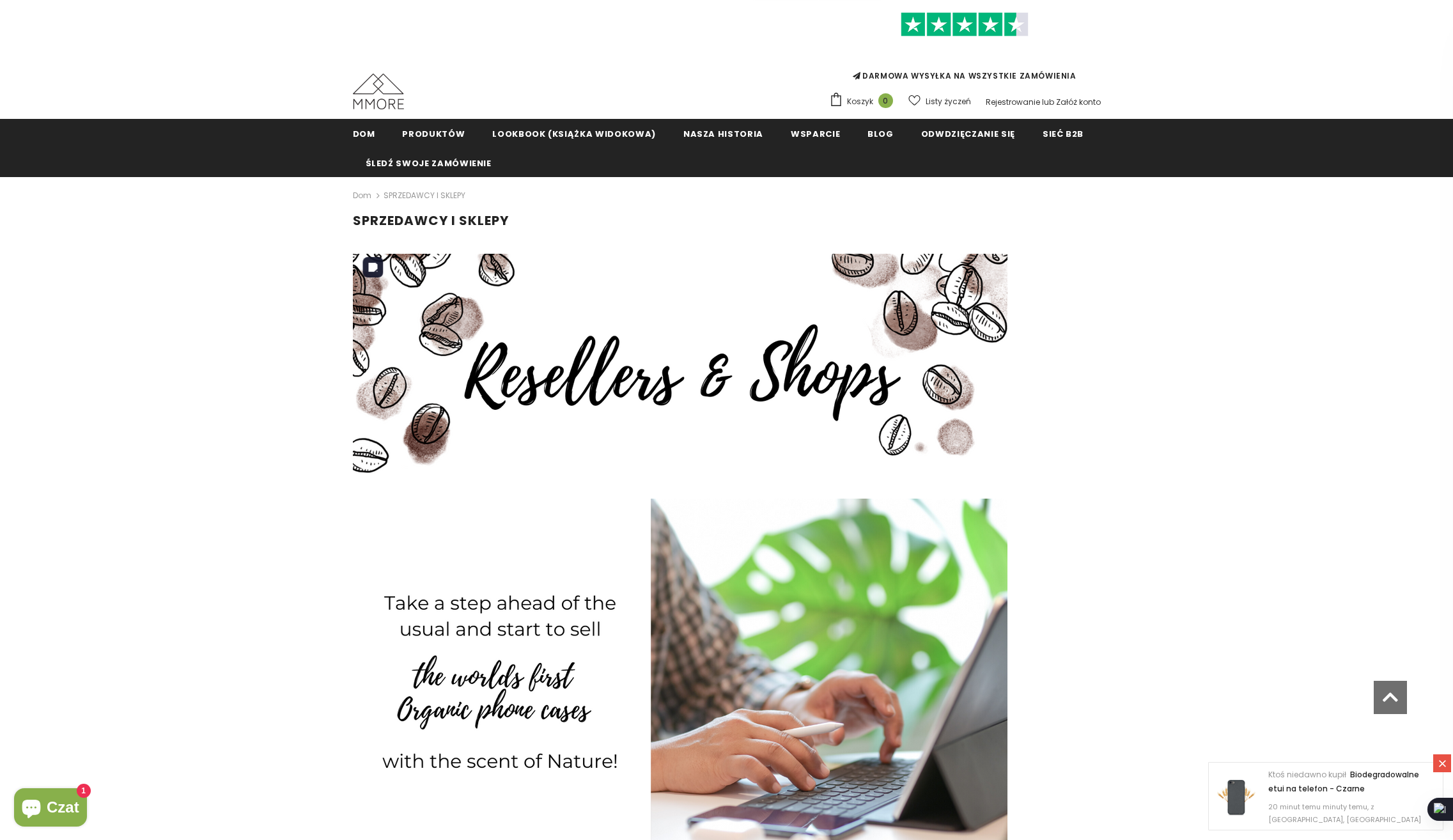
scroll to position [0, 0]
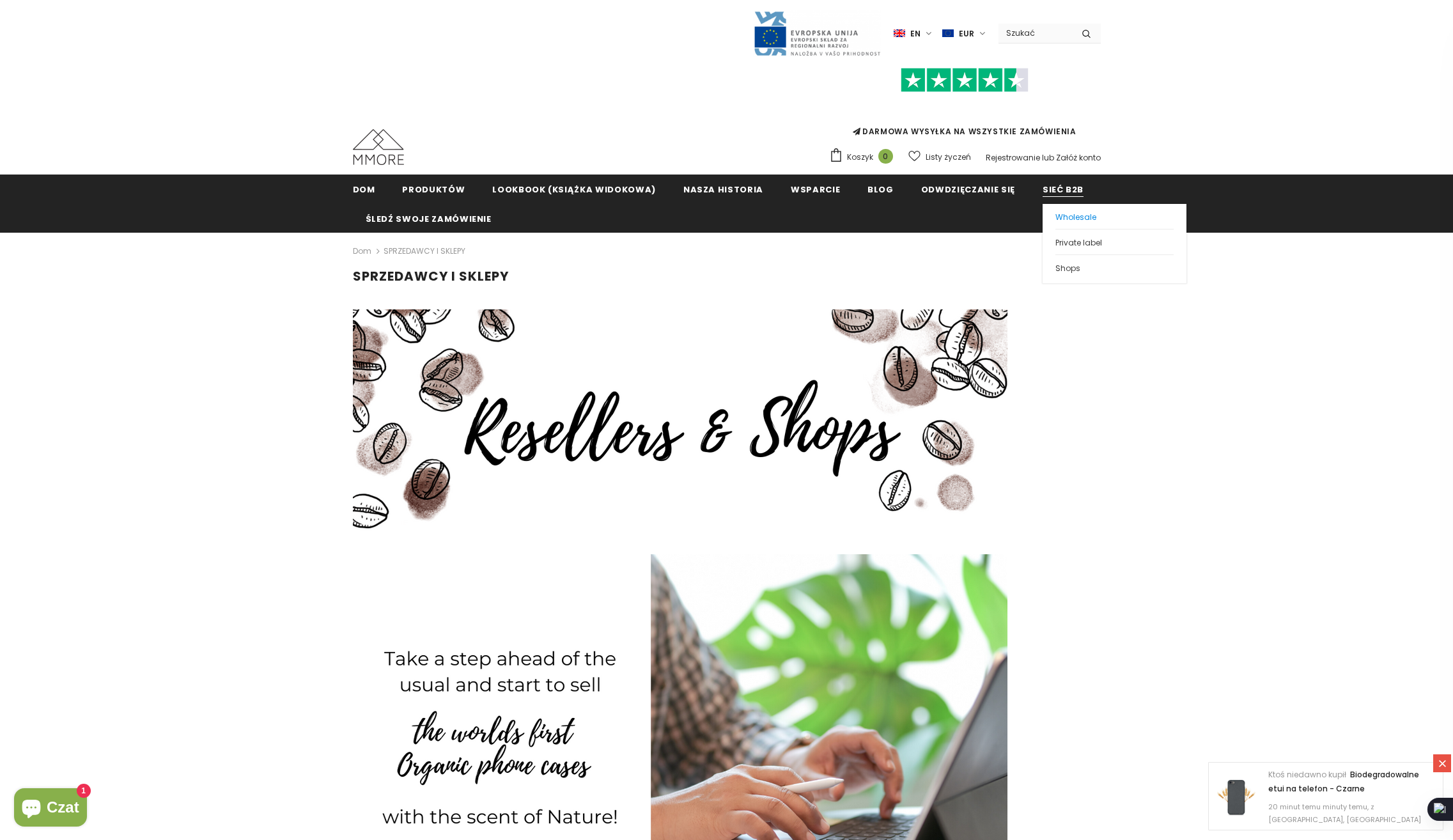
click at [1062, 215] on span "Wholesale" at bounding box center [1076, 216] width 41 height 11
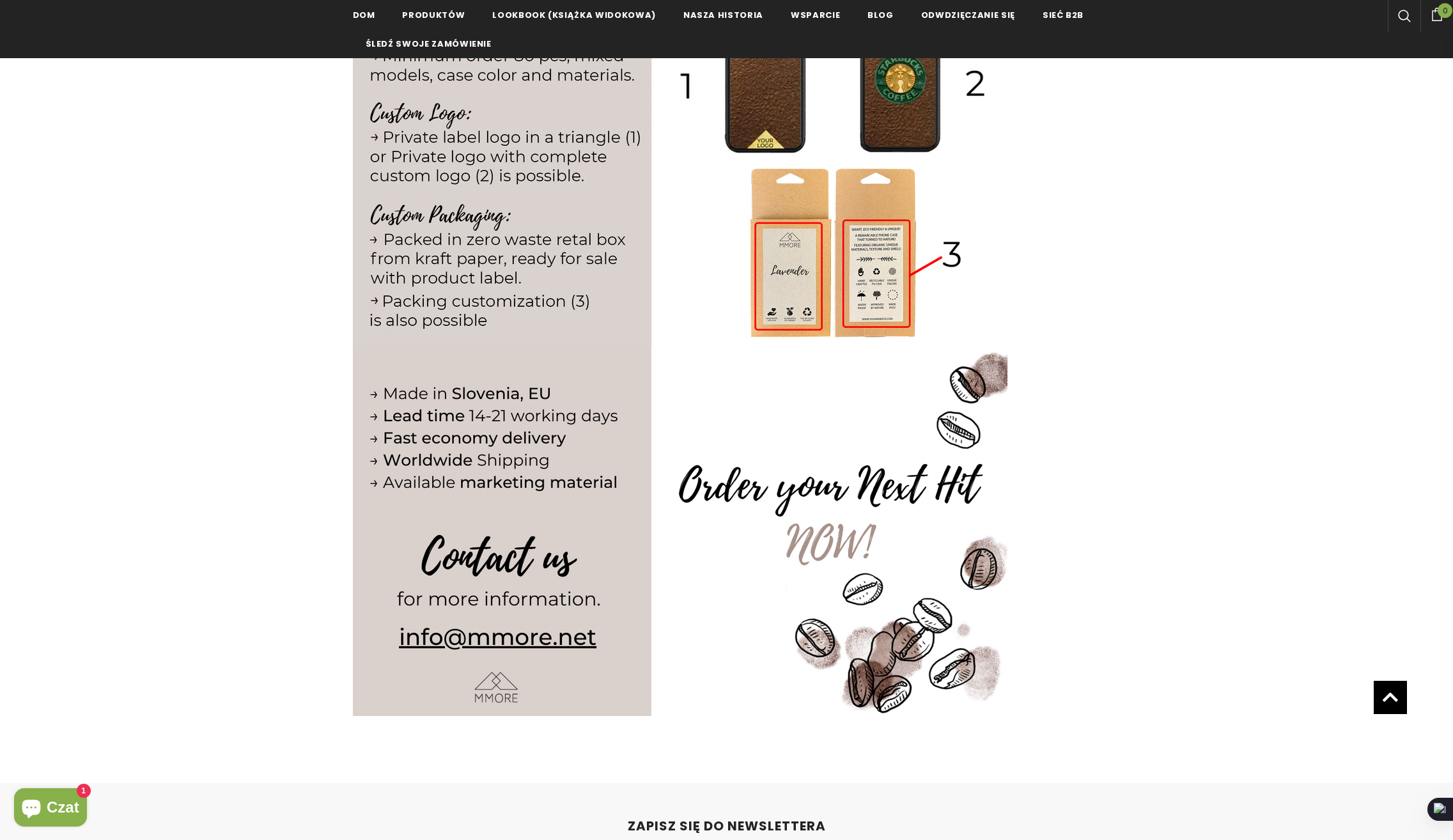
scroll to position [1299, 0]
click at [553, 310] on img at bounding box center [680, 164] width 655 height 368
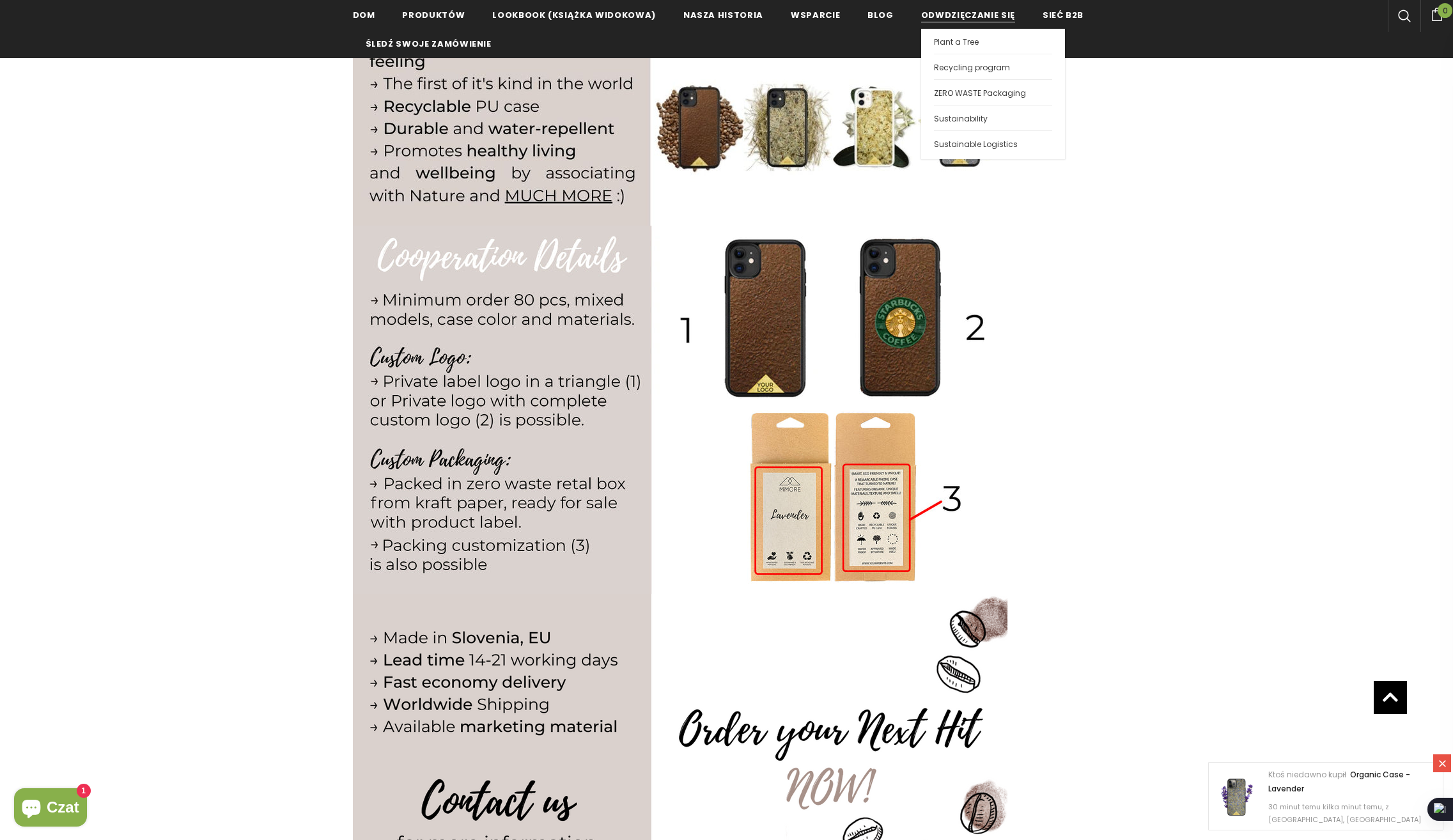
scroll to position [979, 0]
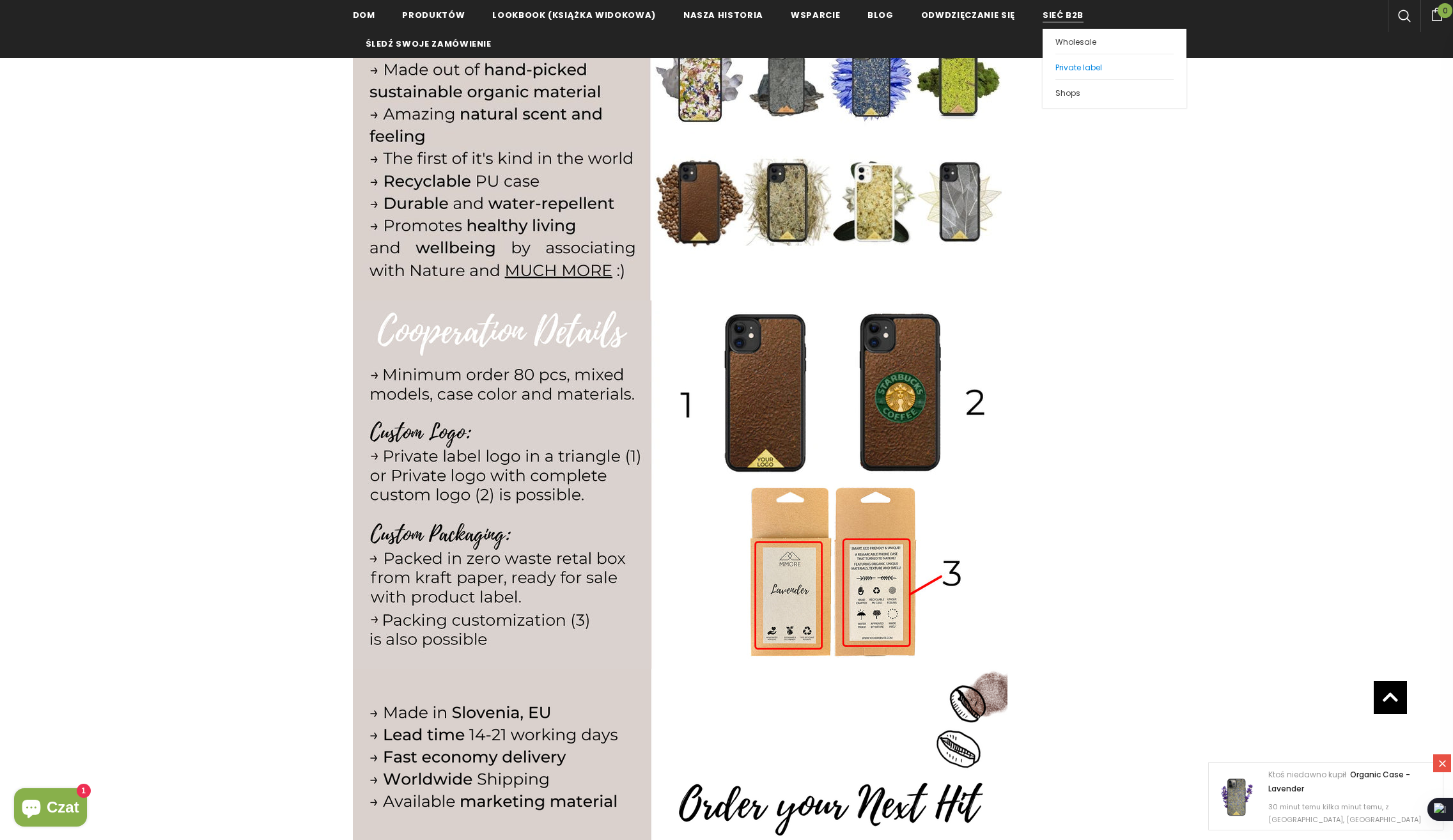
click at [1067, 70] on span "Private label" at bounding box center [1079, 67] width 47 height 11
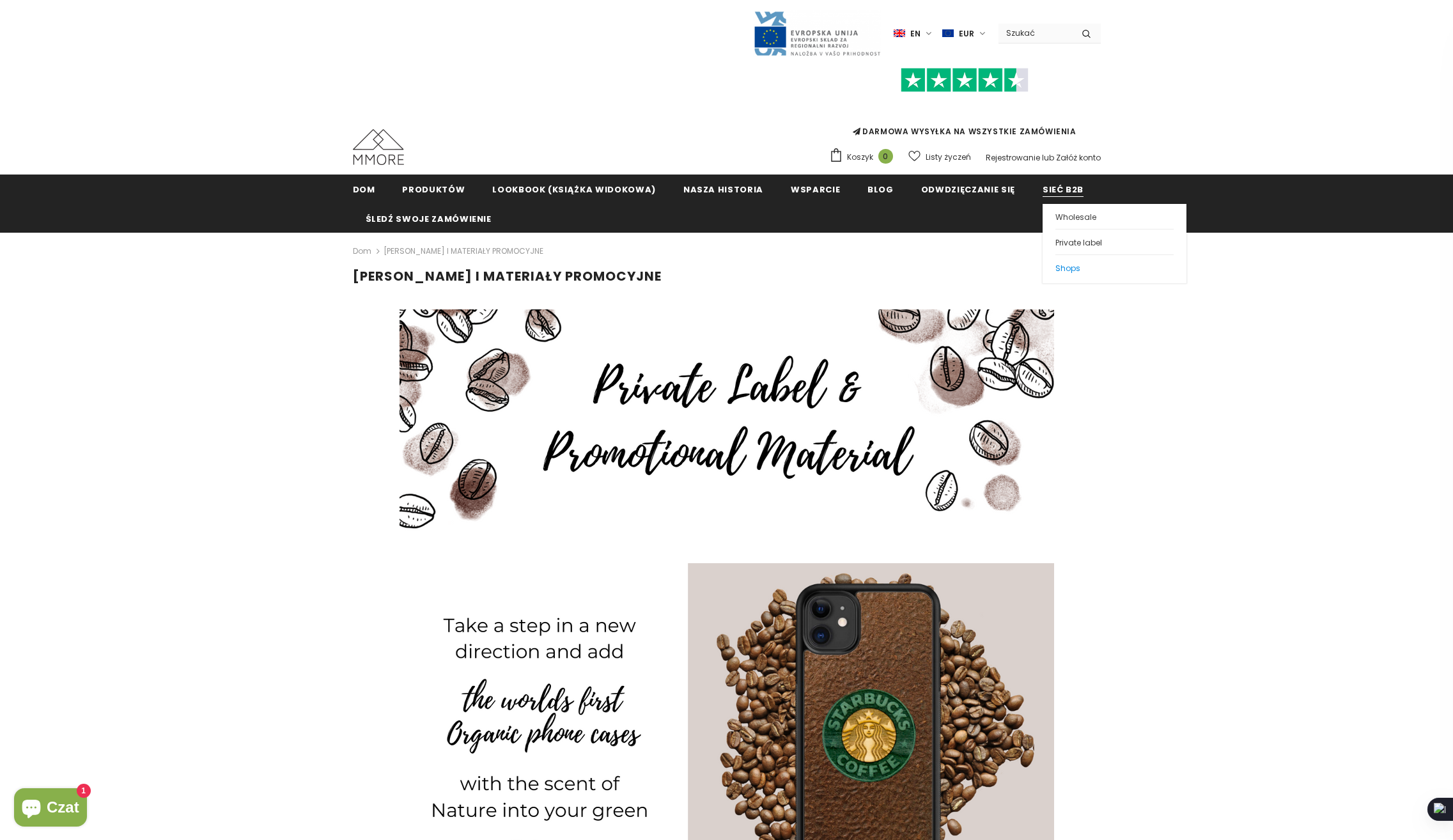
click at [1058, 271] on link "Shops" at bounding box center [1114, 267] width 118 height 25
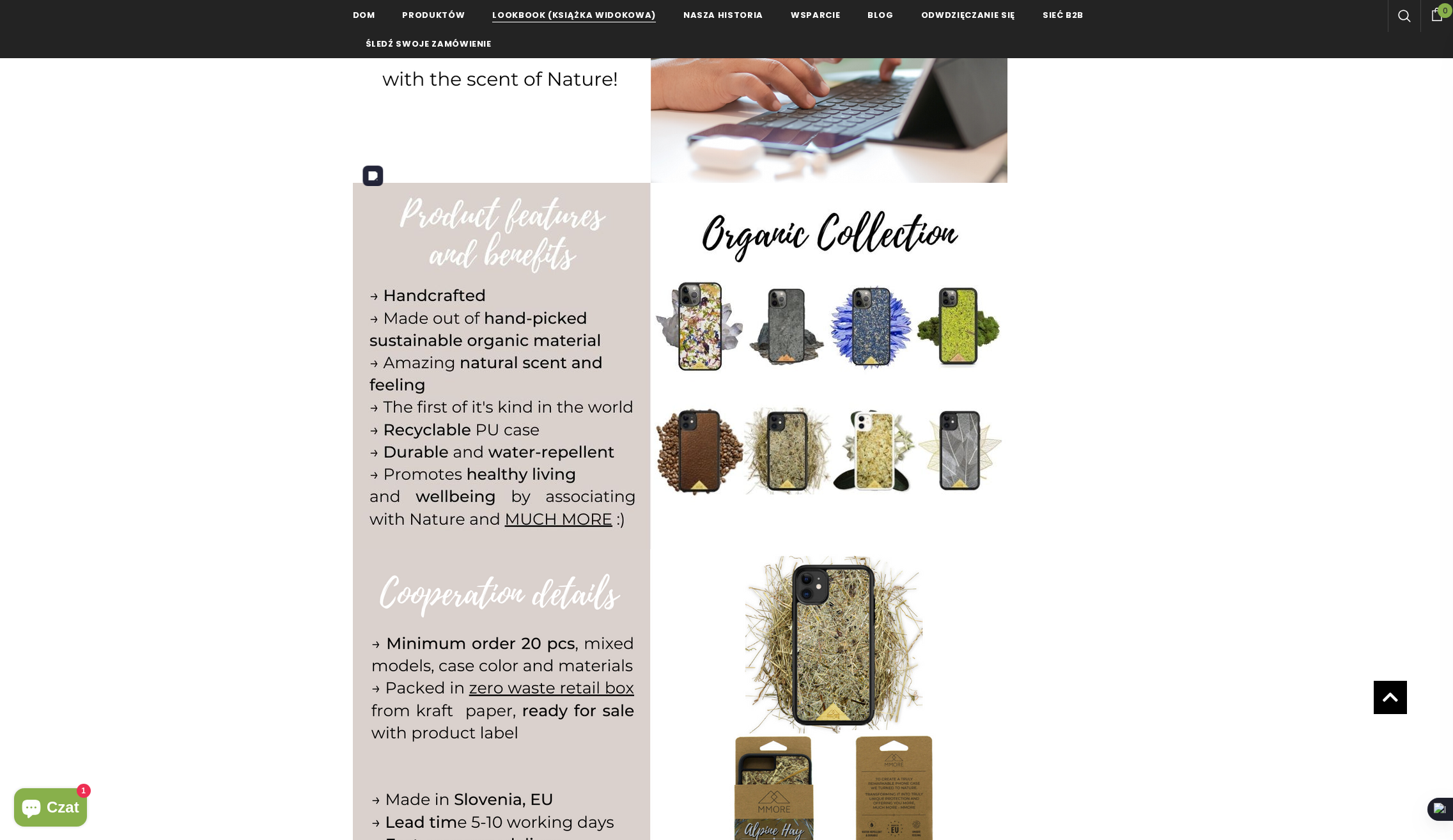
scroll to position [723, 0]
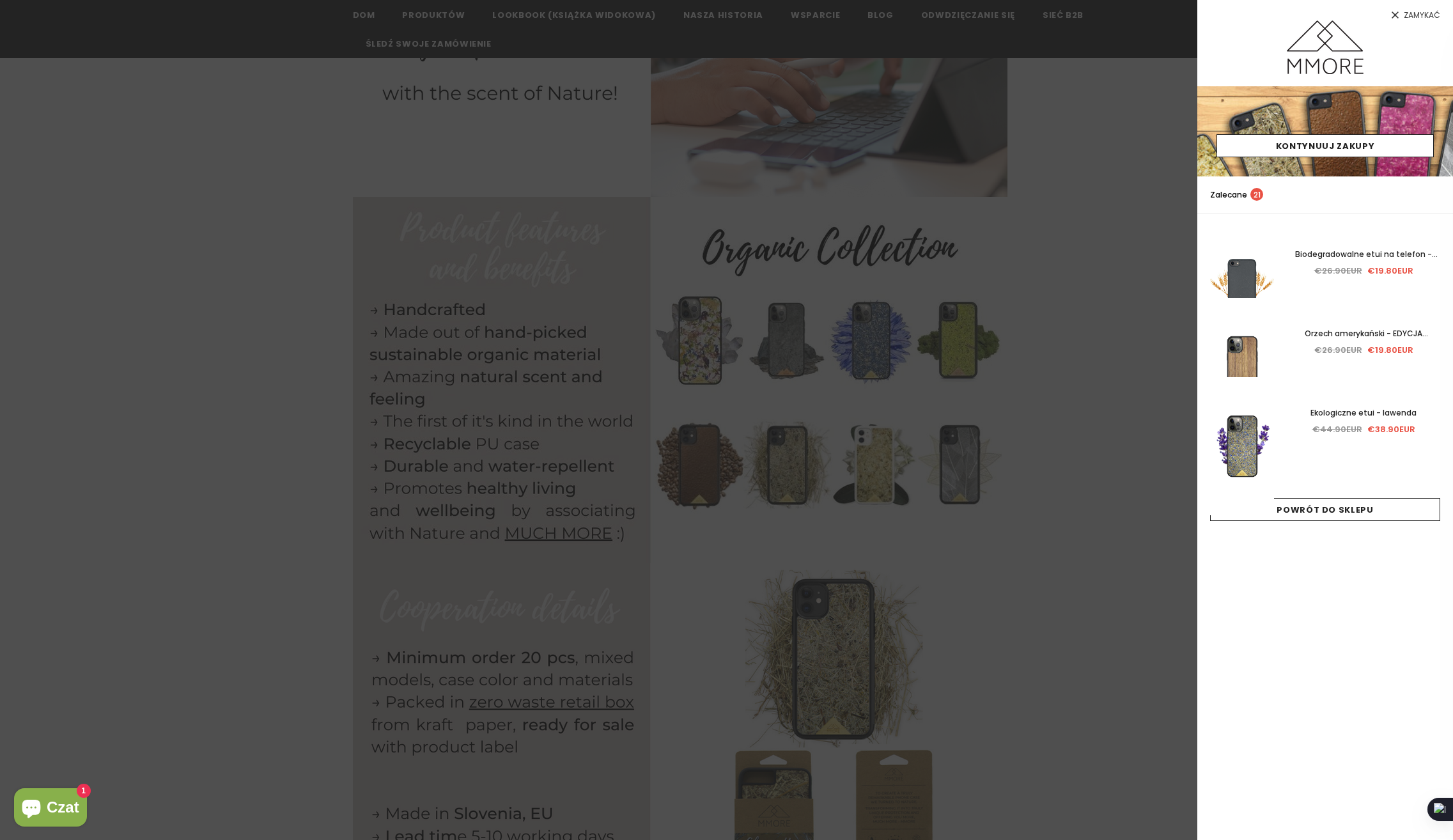
click at [267, 439] on div at bounding box center [726, 420] width 1453 height 840
